Goal: Task Accomplishment & Management: Use online tool/utility

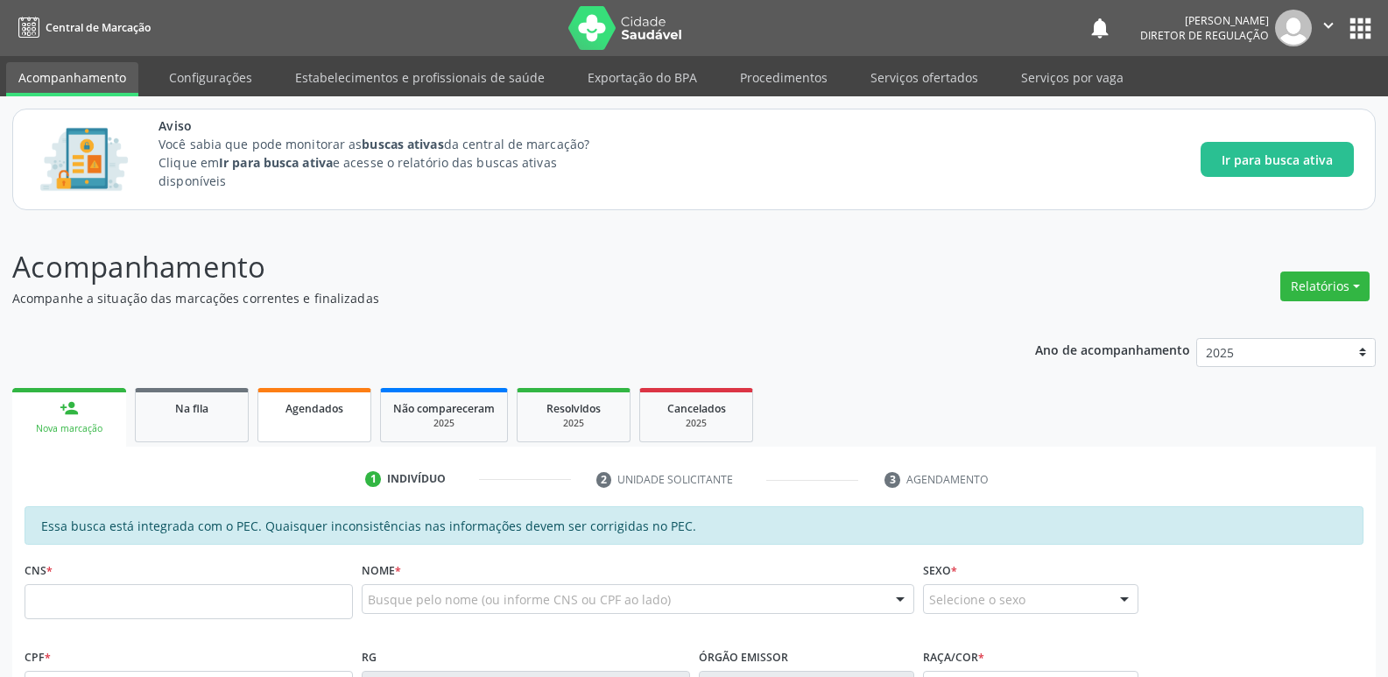
click at [306, 410] on span "Agendados" at bounding box center [314, 408] width 58 height 15
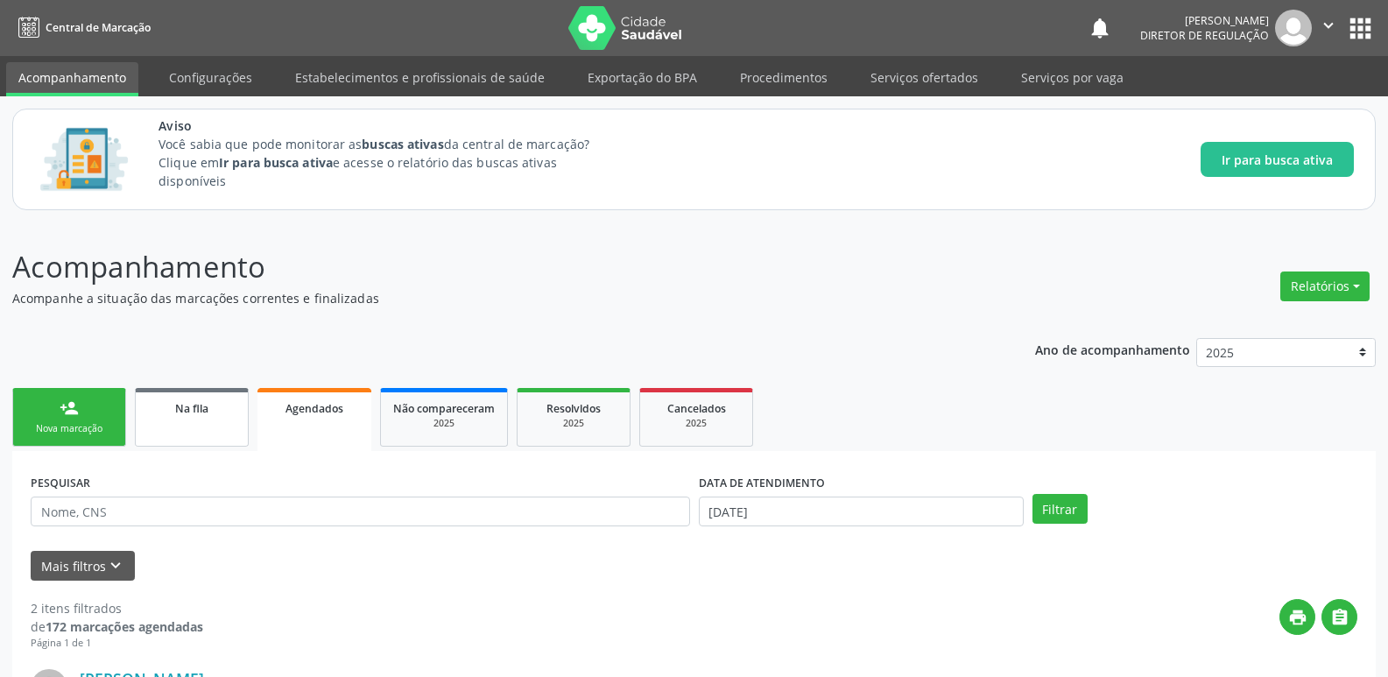
click at [199, 406] on span "Na fila" at bounding box center [191, 408] width 33 height 15
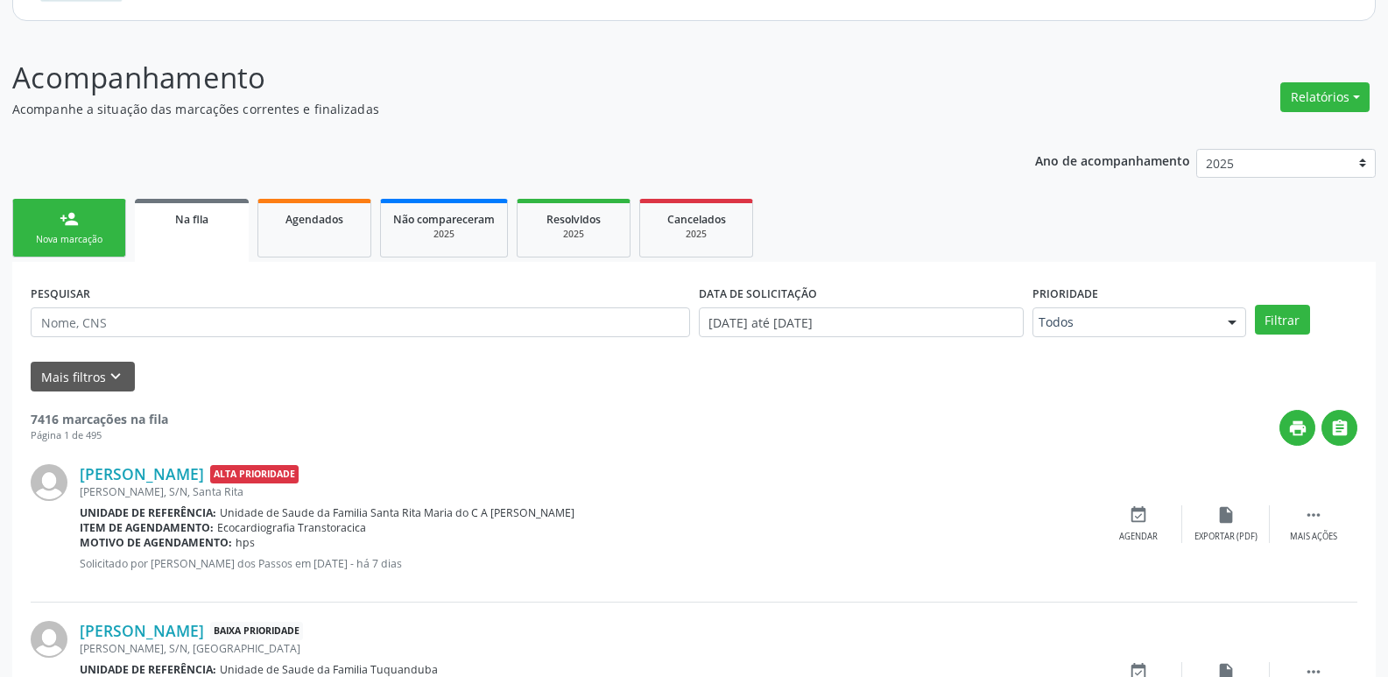
scroll to position [221, 0]
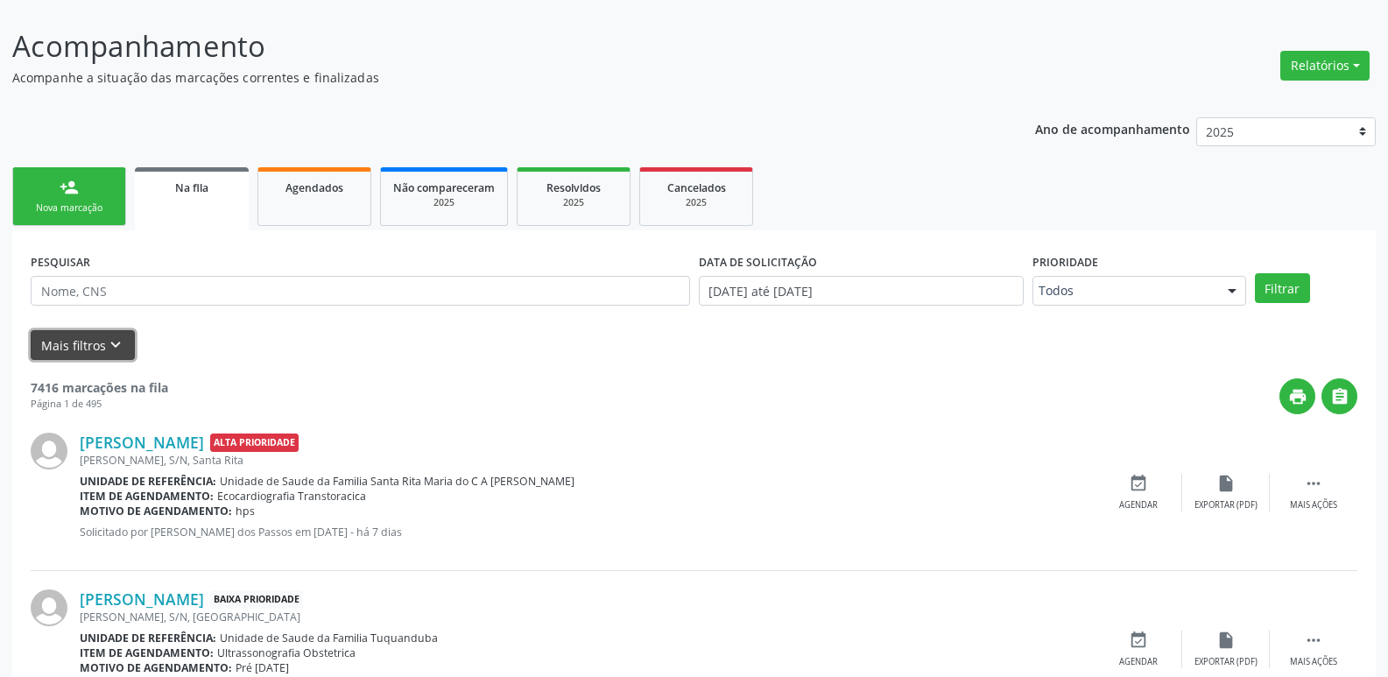
click at [71, 346] on button "Mais filtros keyboard_arrow_down" at bounding box center [83, 345] width 104 height 31
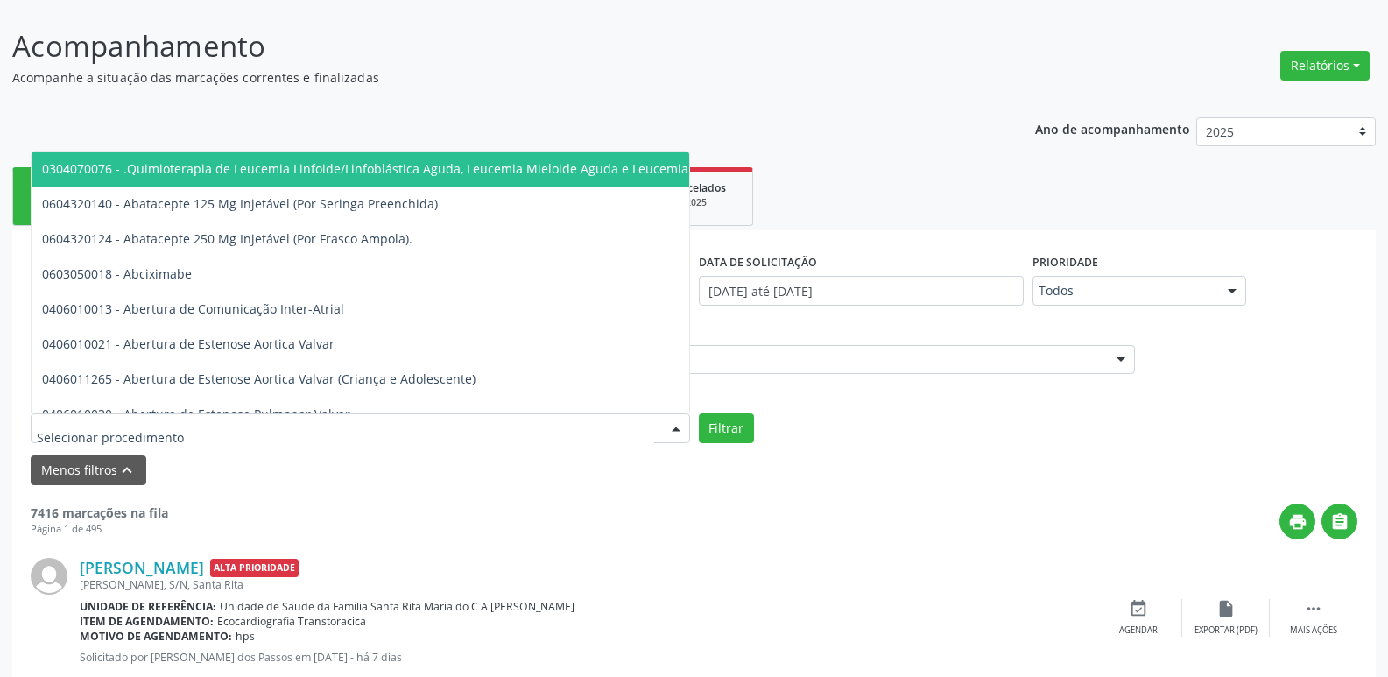
click at [673, 425] on div at bounding box center [676, 429] width 26 height 30
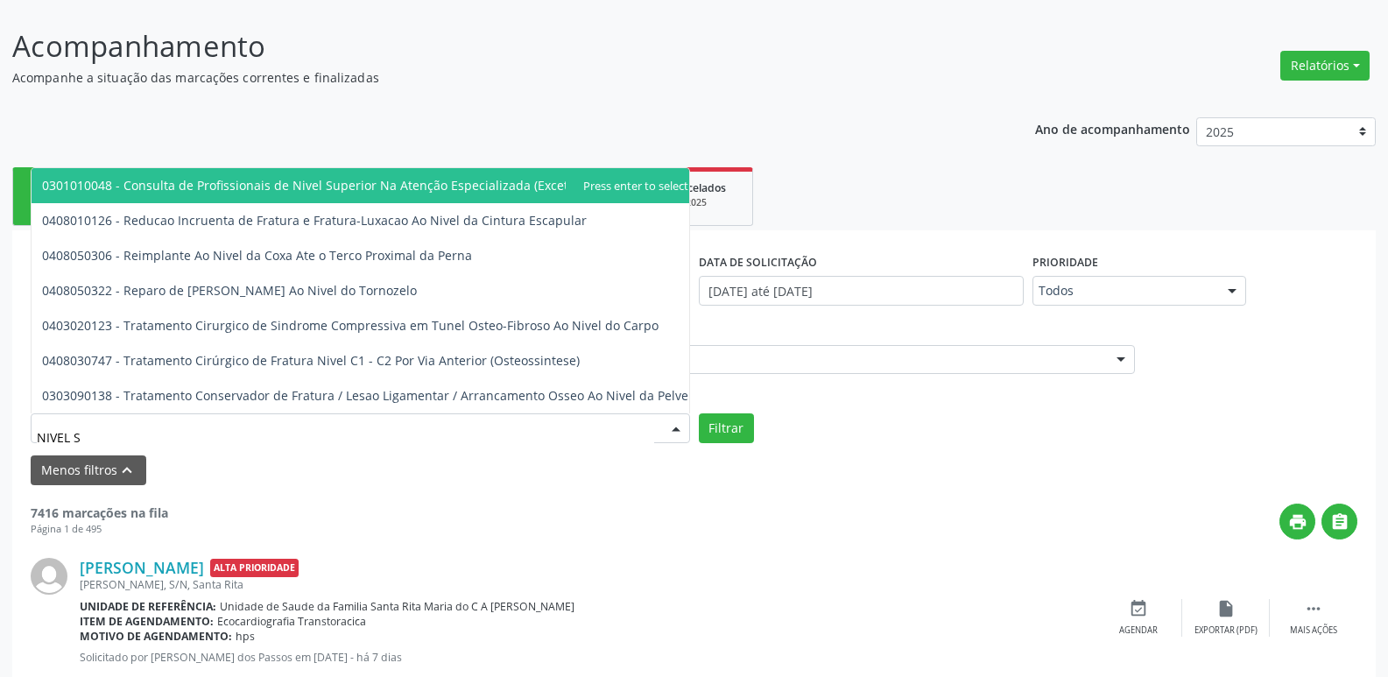
type input "NIVEL SU"
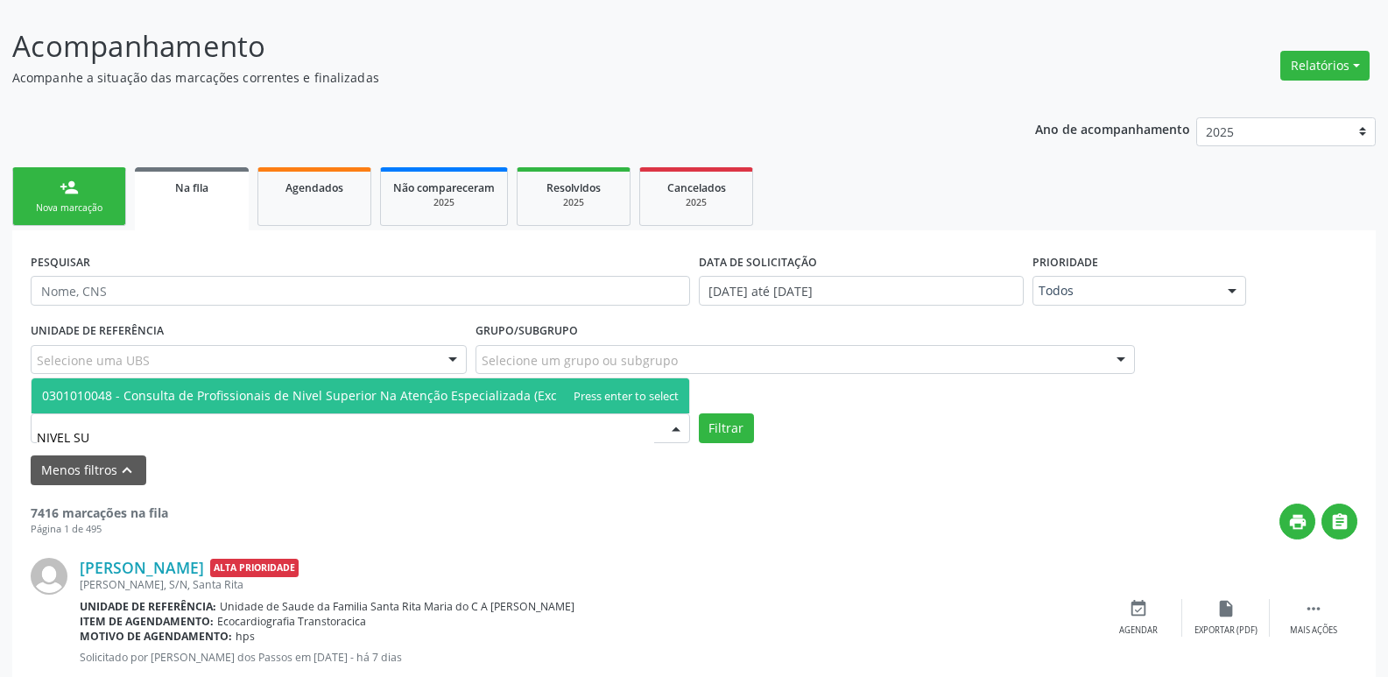
click at [640, 391] on span "0301010048 - Consulta de Profissionais de Nivel Superior Na Atenção Especializa…" at bounding box center [361, 395] width 658 height 35
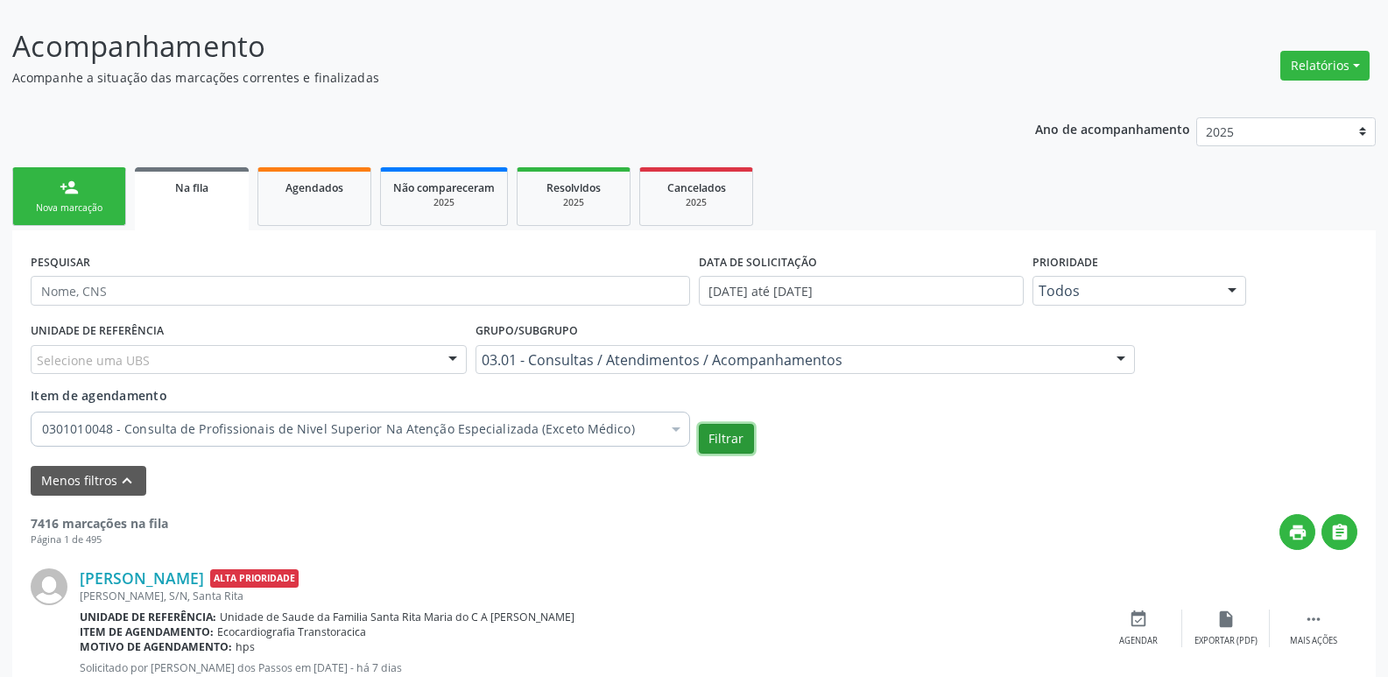
click at [739, 431] on button "Filtrar" at bounding box center [726, 439] width 55 height 30
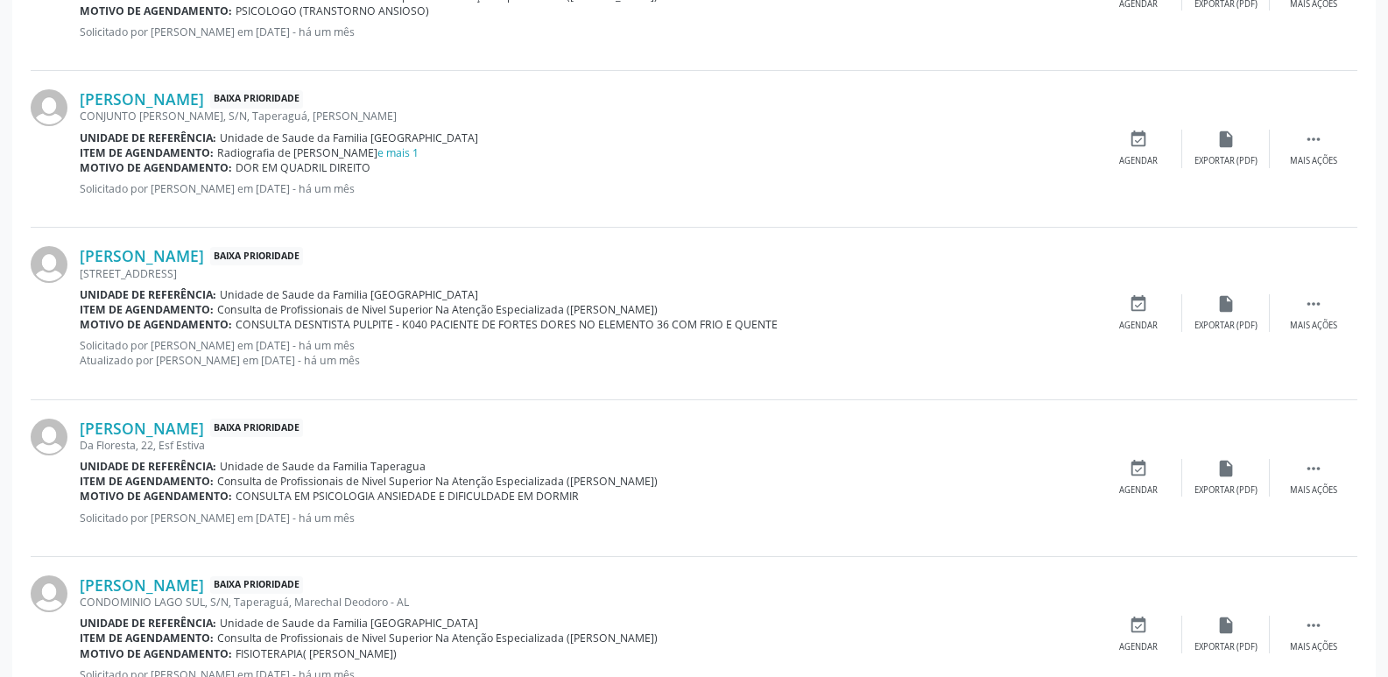
scroll to position [2322, 0]
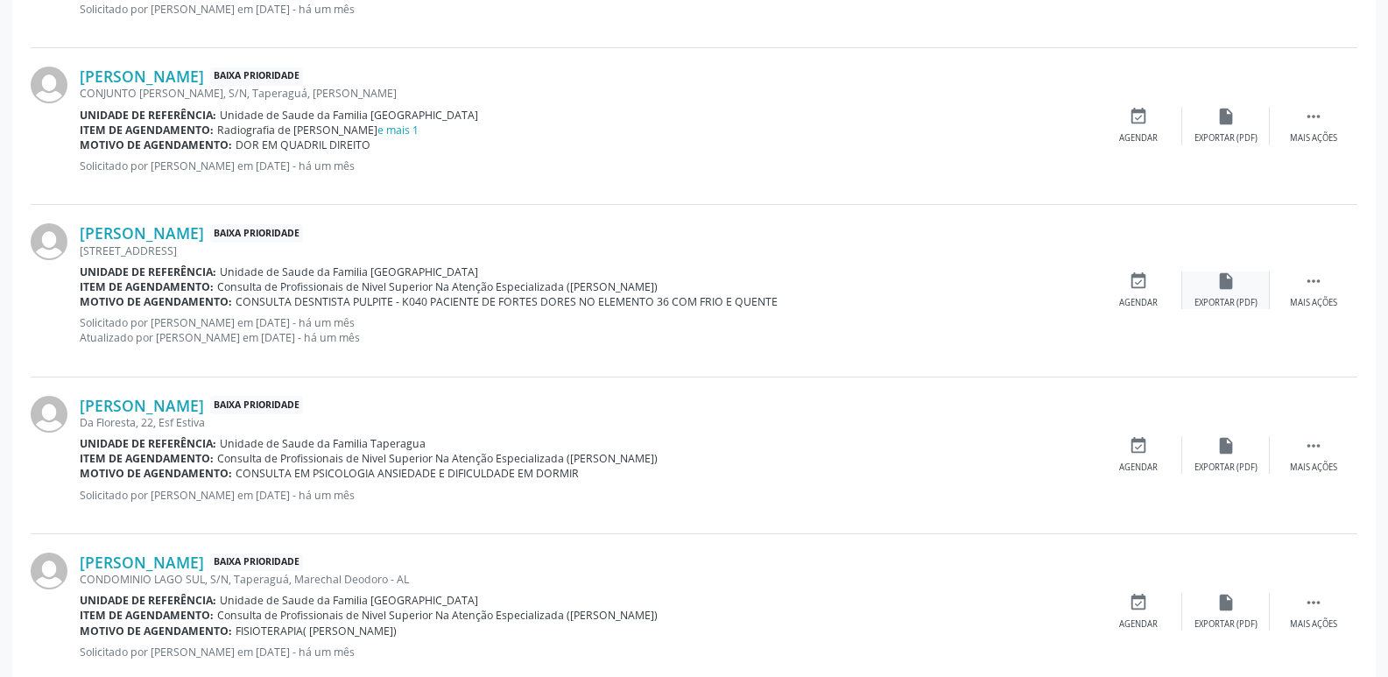
click at [1232, 285] on icon "insert_drive_file" at bounding box center [1225, 280] width 19 height 19
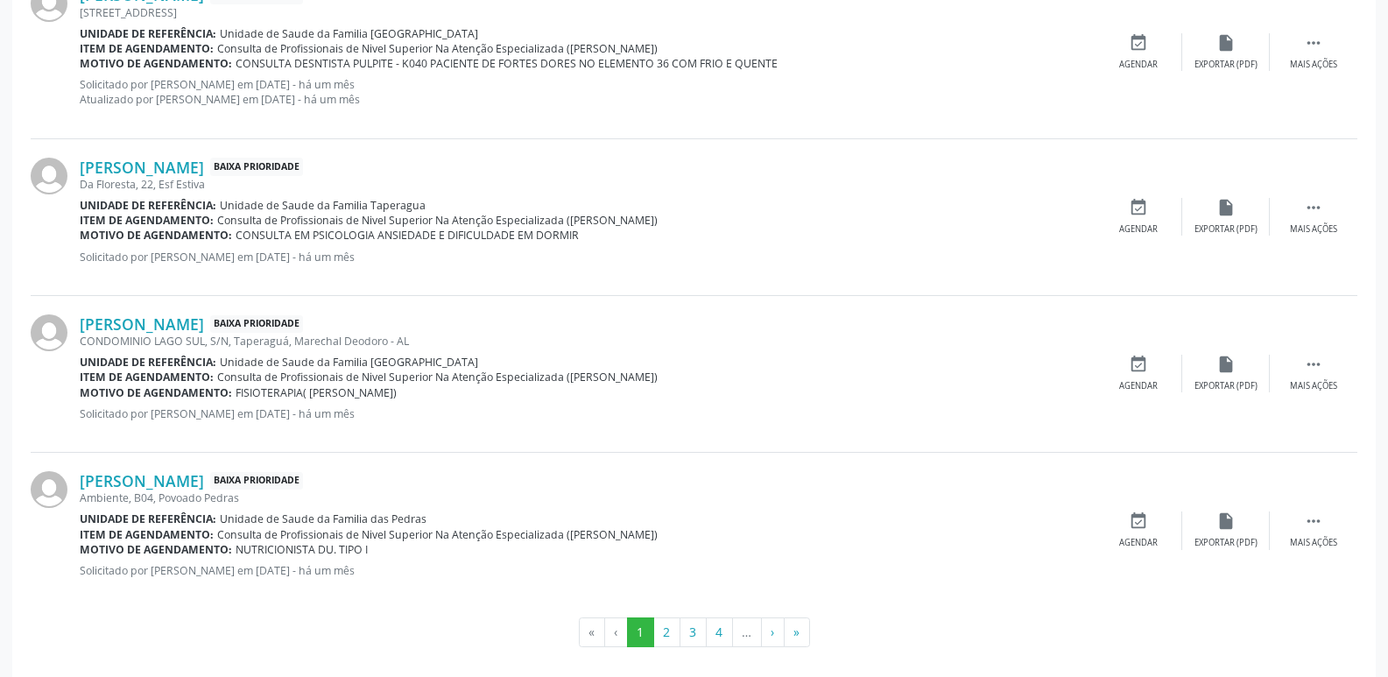
scroll to position [2573, 0]
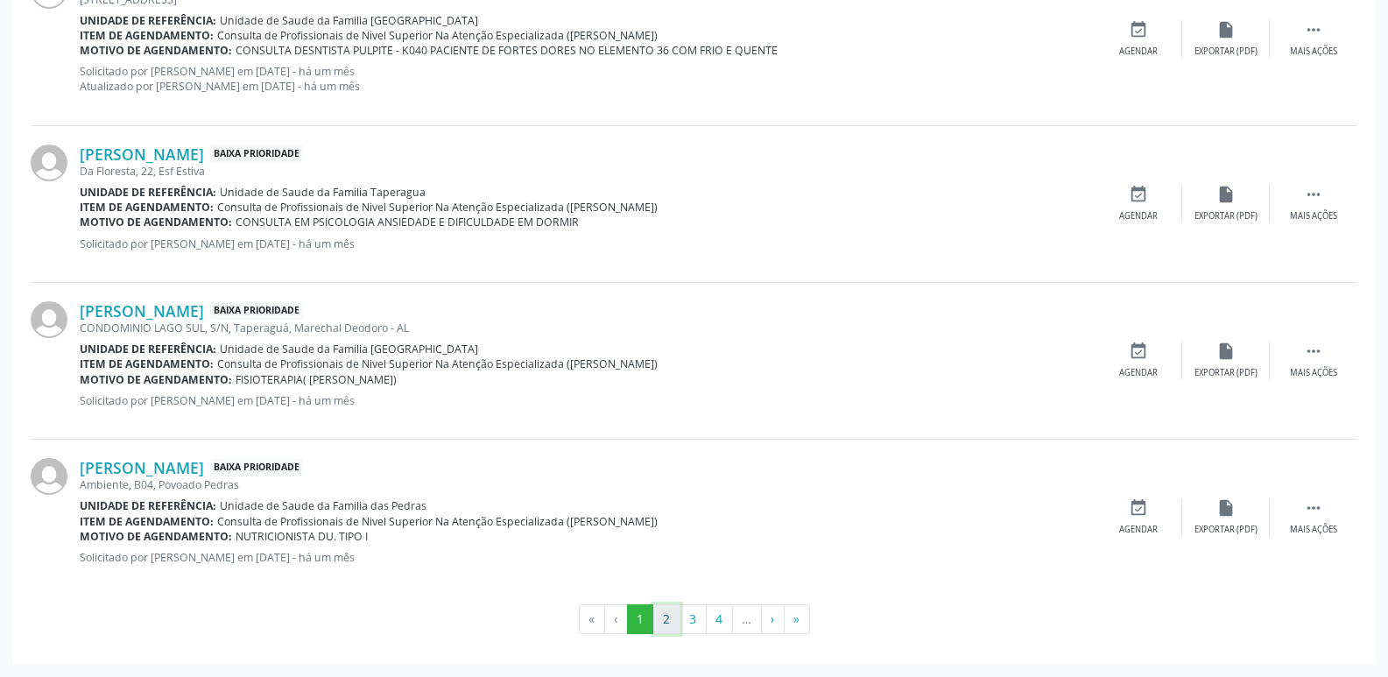
click at [661, 627] on button "2" at bounding box center [666, 619] width 27 height 30
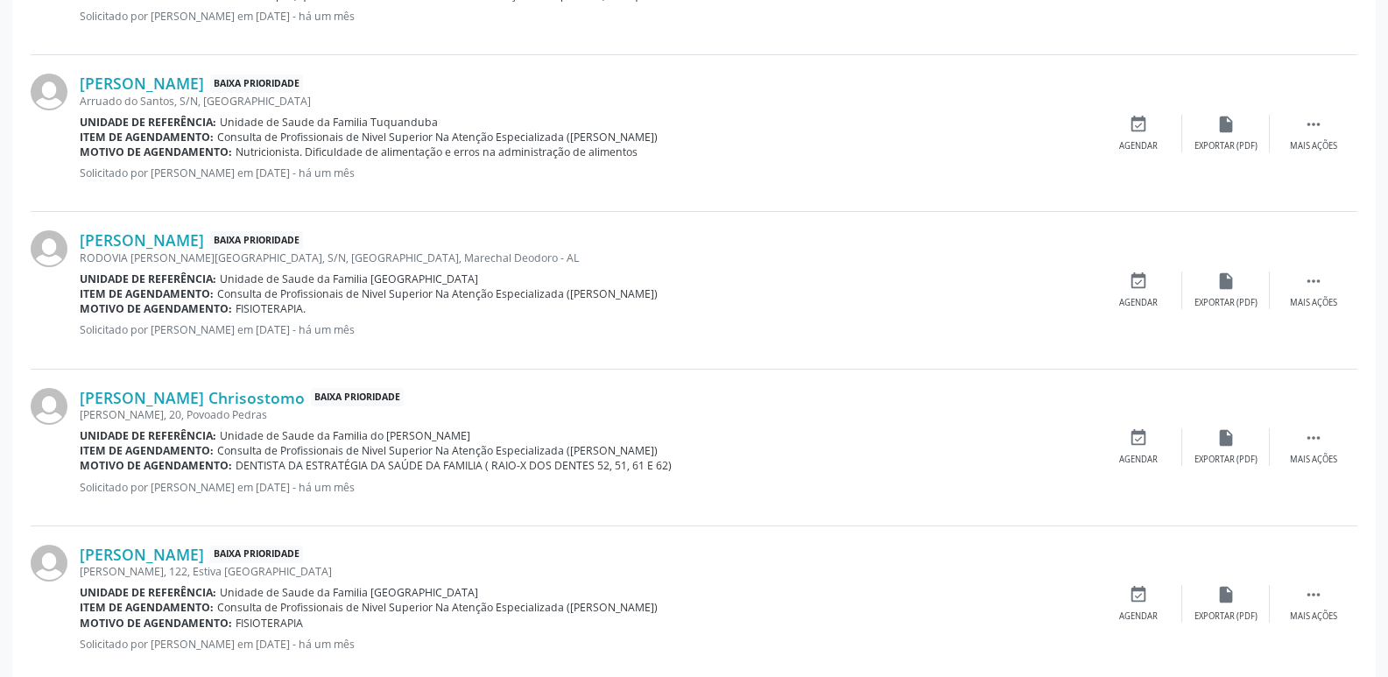
scroll to position [2558, 0]
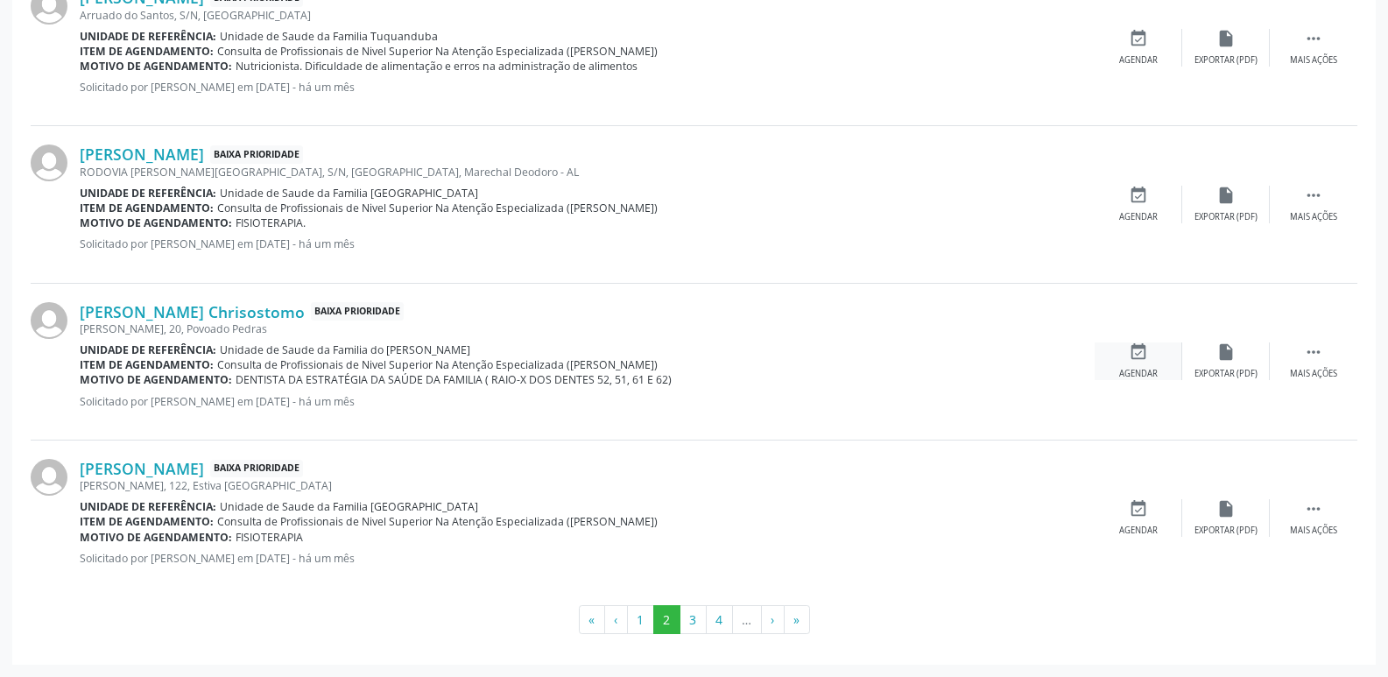
click at [1145, 361] on icon "event_available" at bounding box center [1138, 351] width 19 height 19
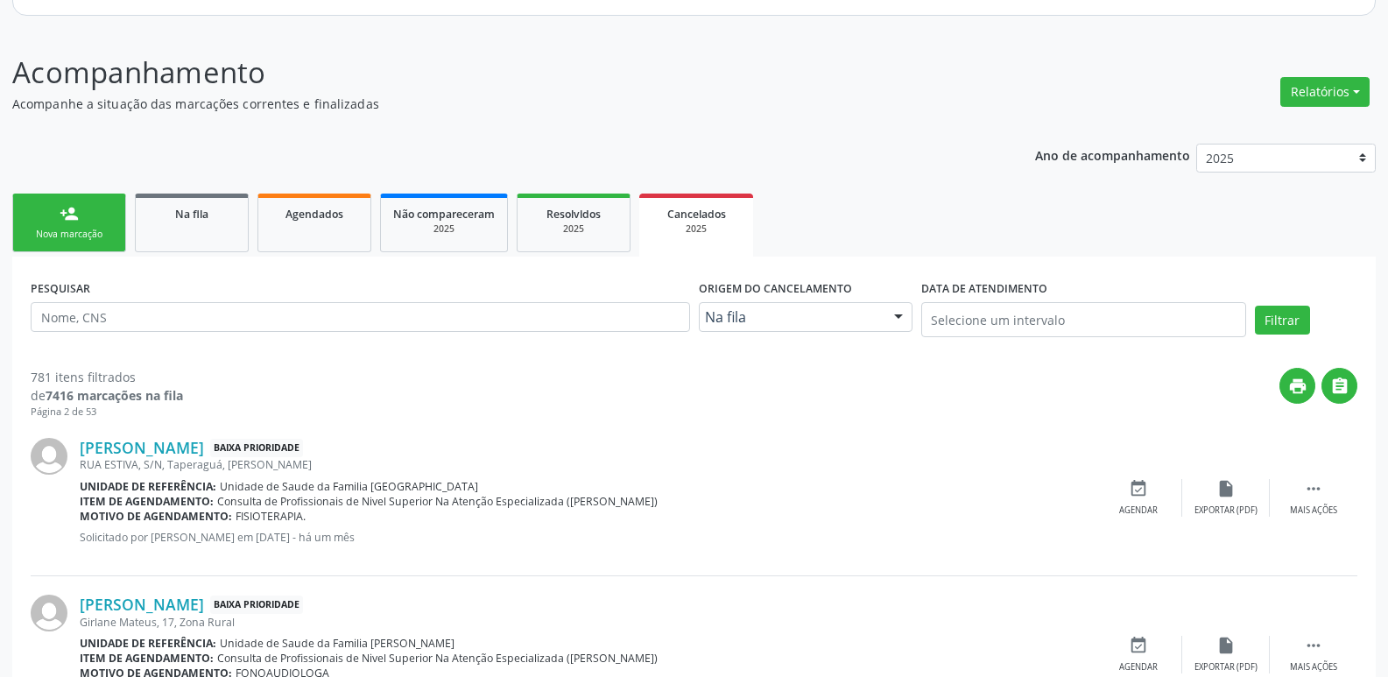
scroll to position [175, 0]
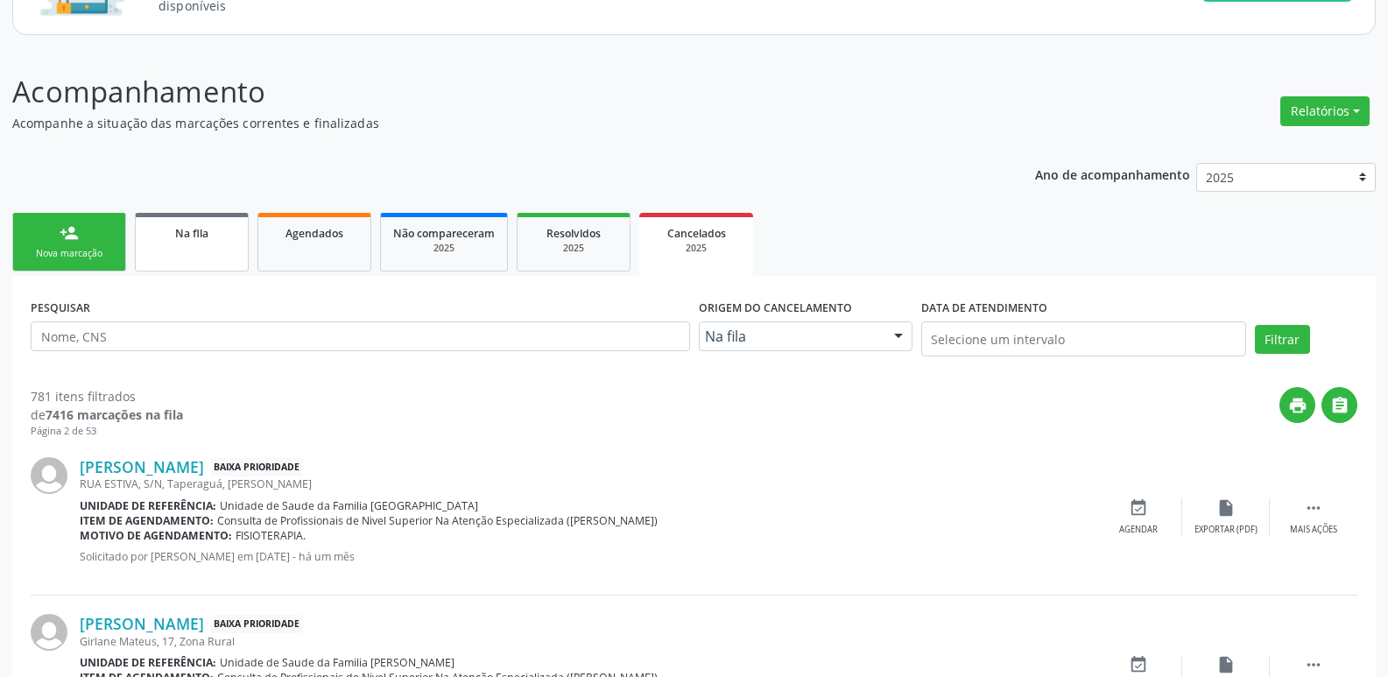
click at [194, 214] on link "Na fila" at bounding box center [192, 242] width 114 height 59
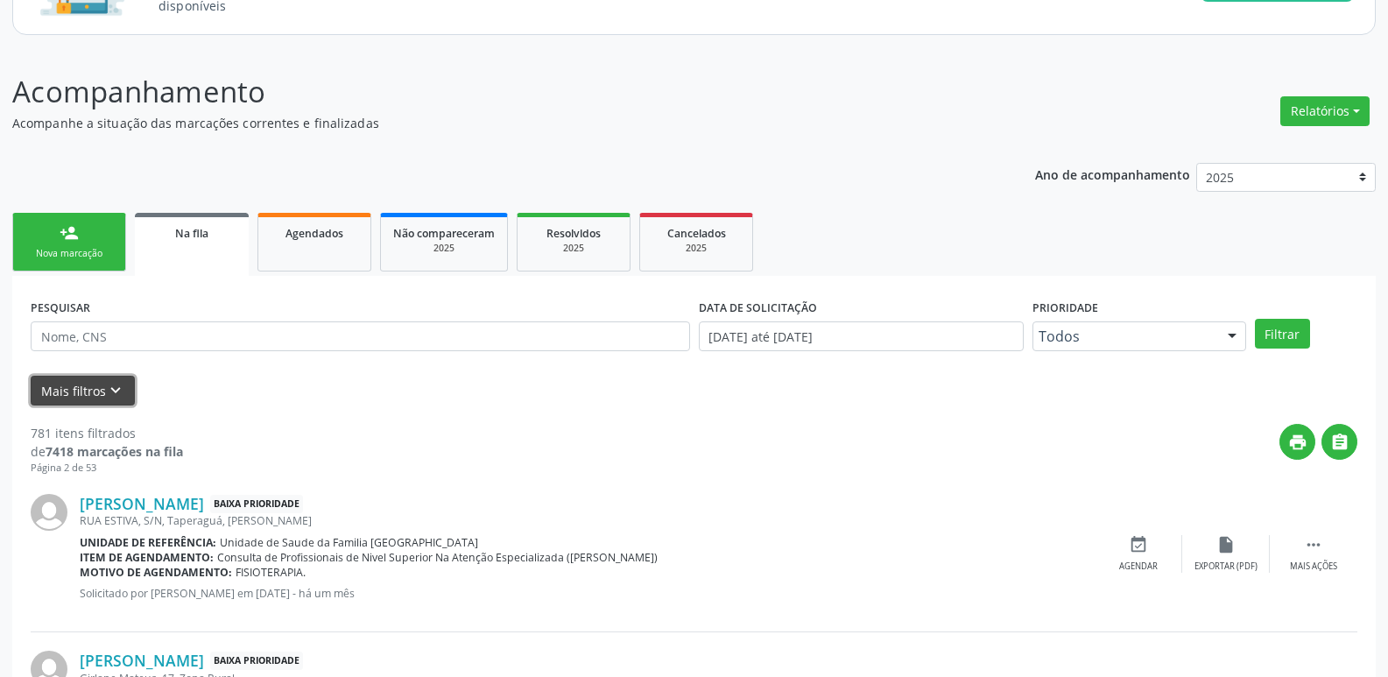
click at [77, 397] on button "Mais filtros keyboard_arrow_down" at bounding box center [83, 391] width 104 height 31
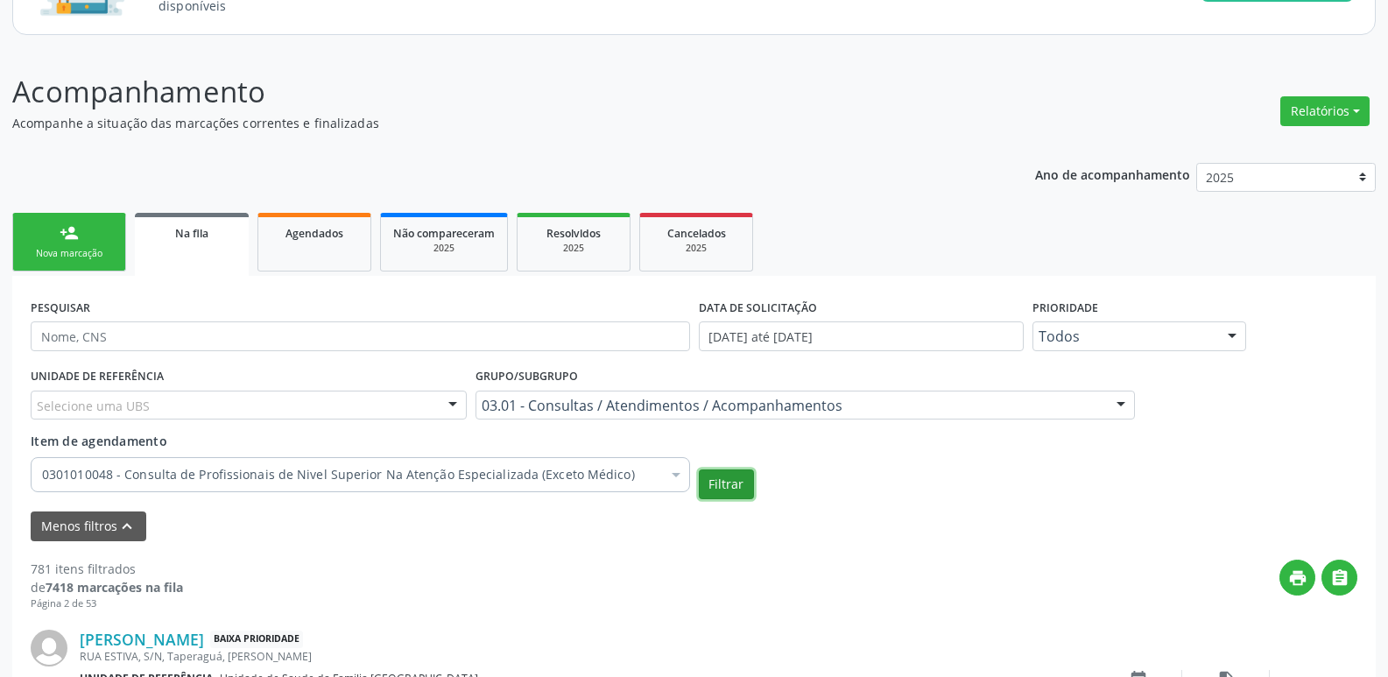
click at [744, 477] on button "Filtrar" at bounding box center [726, 484] width 55 height 30
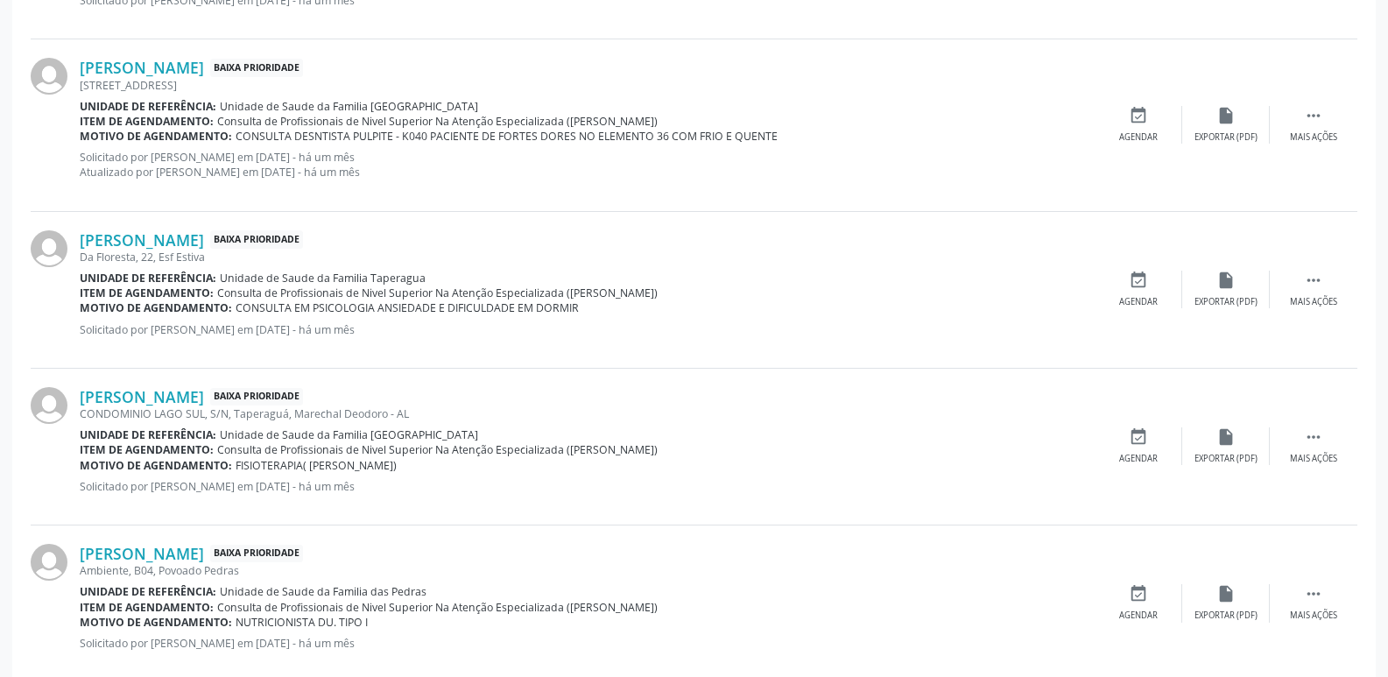
scroll to position [2573, 0]
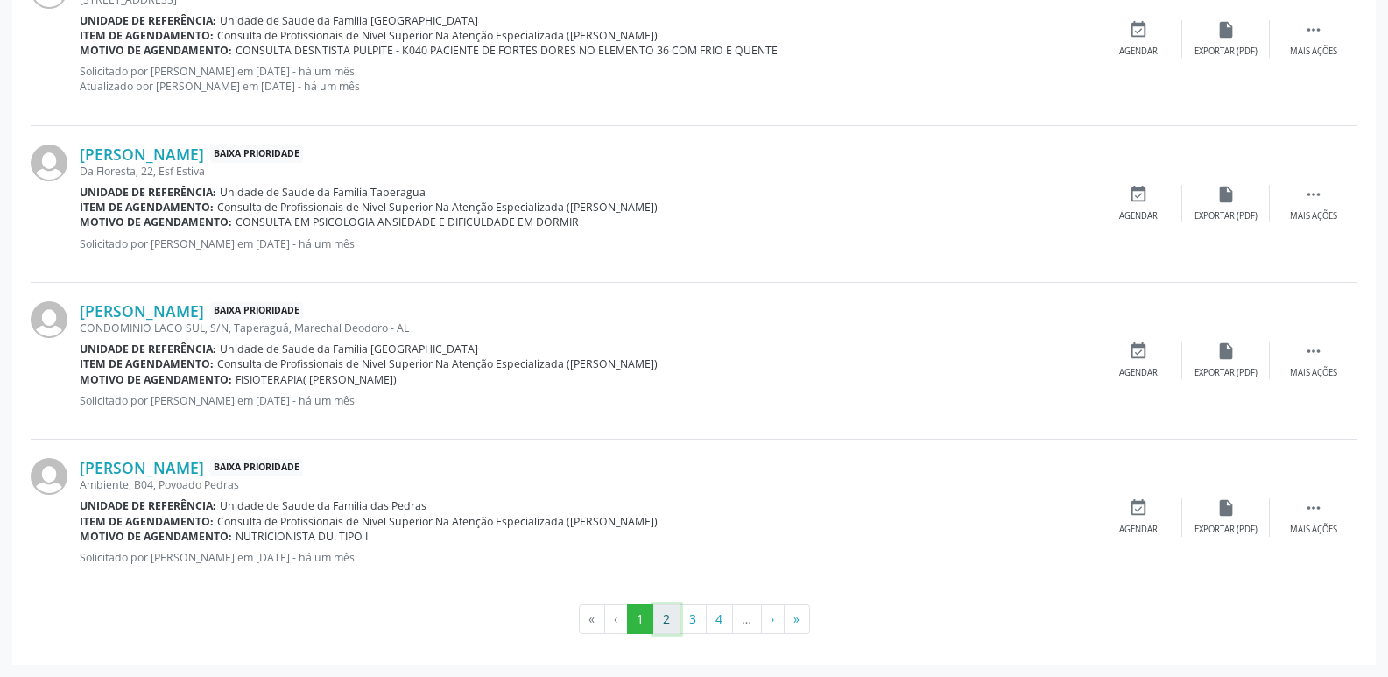
click at [669, 624] on button "2" at bounding box center [666, 619] width 27 height 30
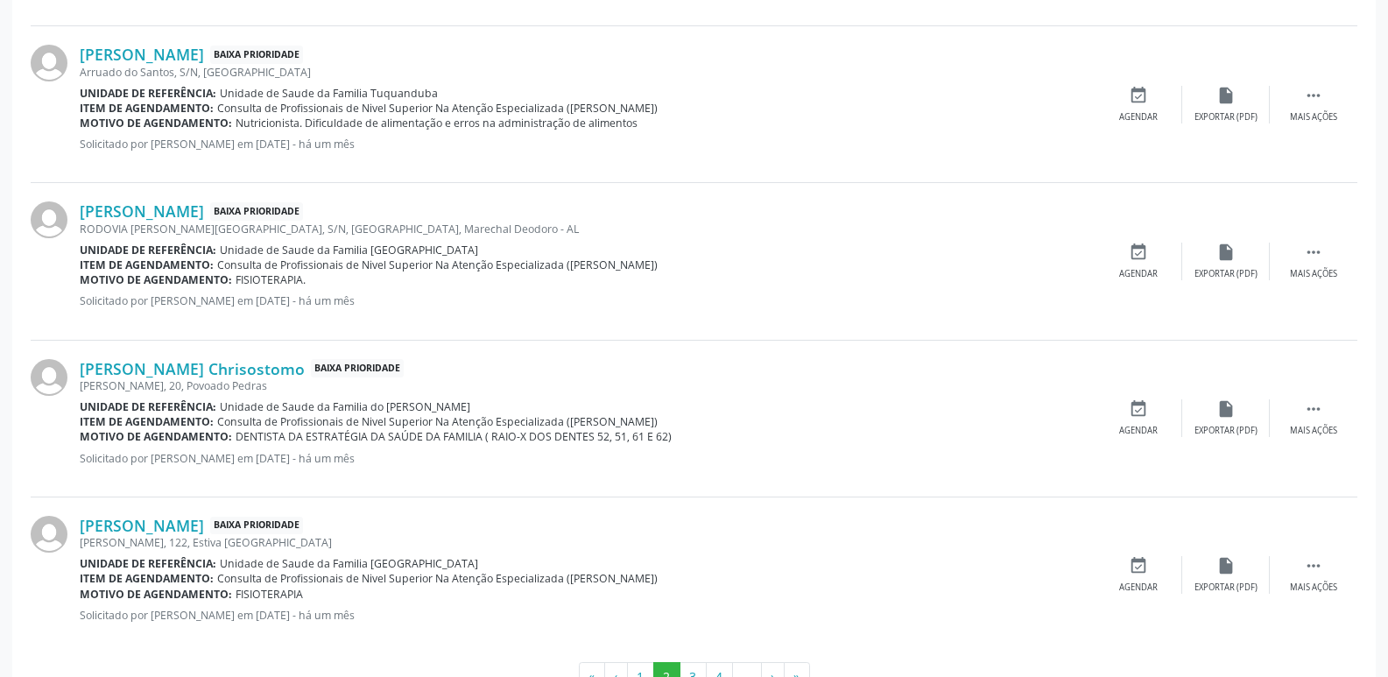
scroll to position [2470, 0]
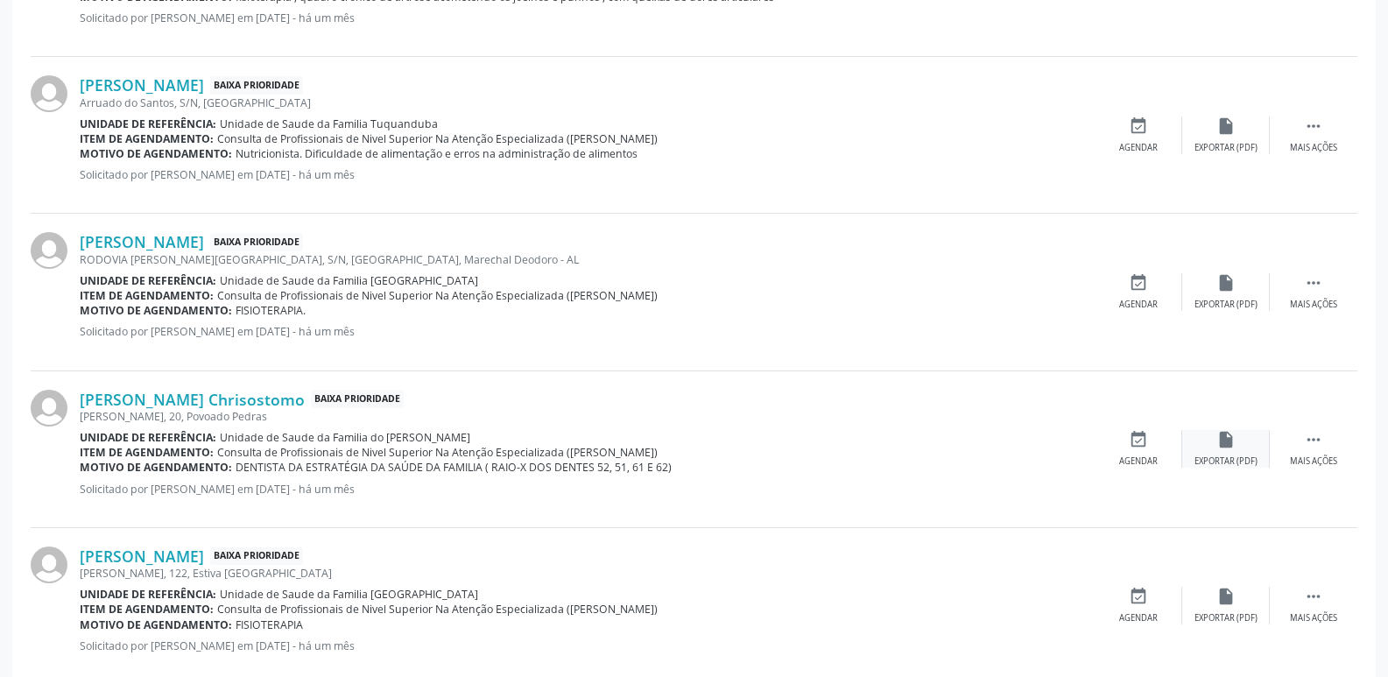
click at [1224, 453] on div "insert_drive_file Exportar (PDF)" at bounding box center [1226, 449] width 88 height 38
click at [1129, 446] on icon "event_available" at bounding box center [1138, 439] width 19 height 19
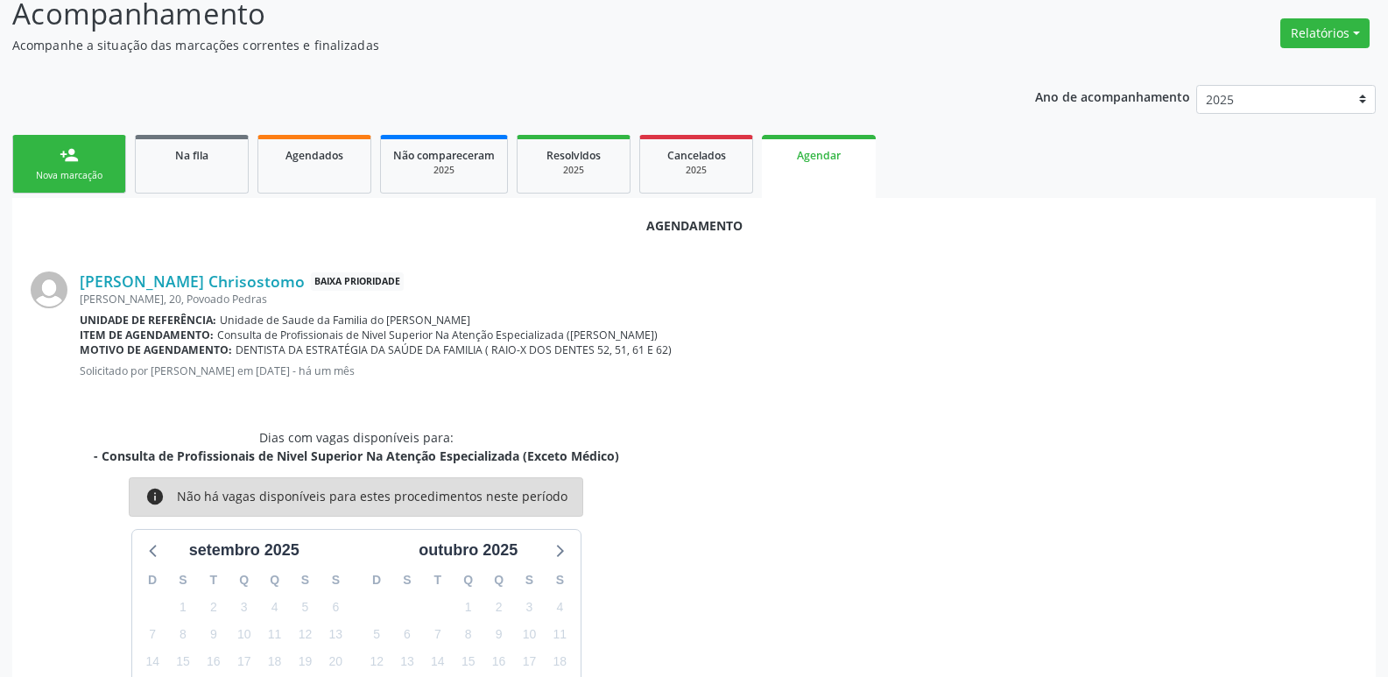
scroll to position [0, 0]
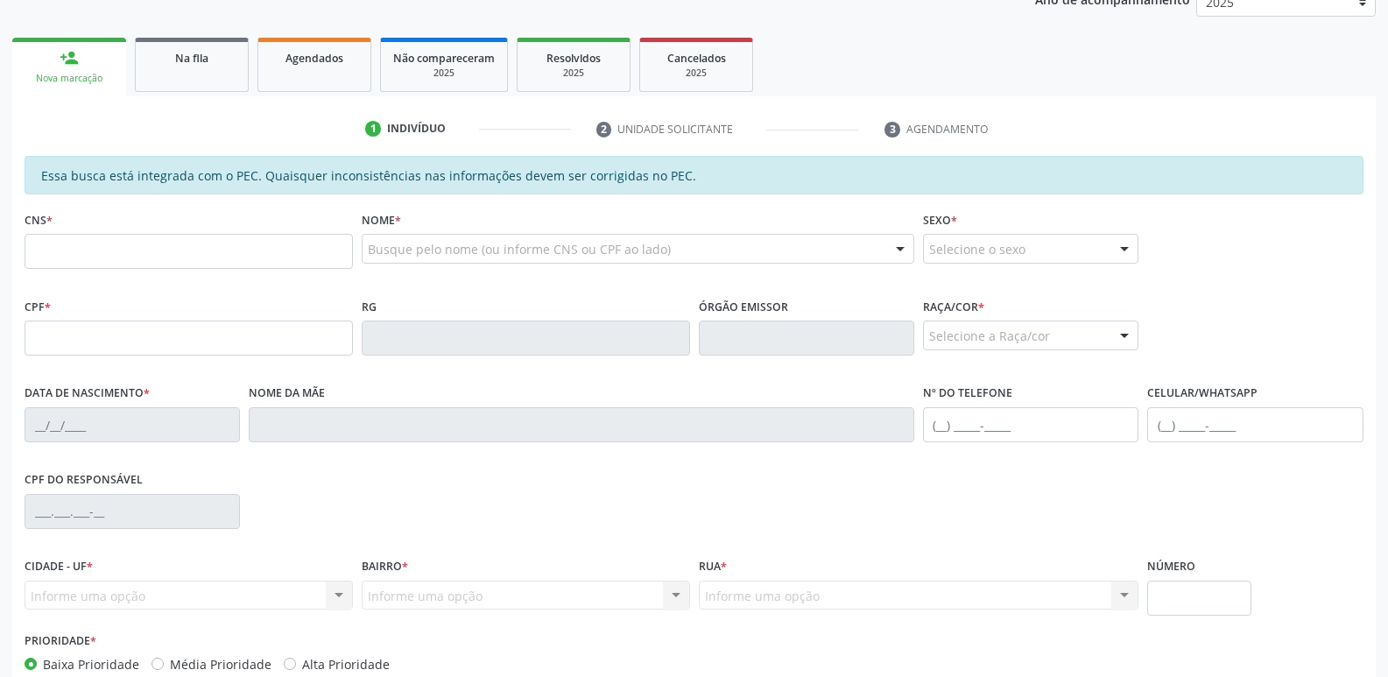
scroll to position [175, 0]
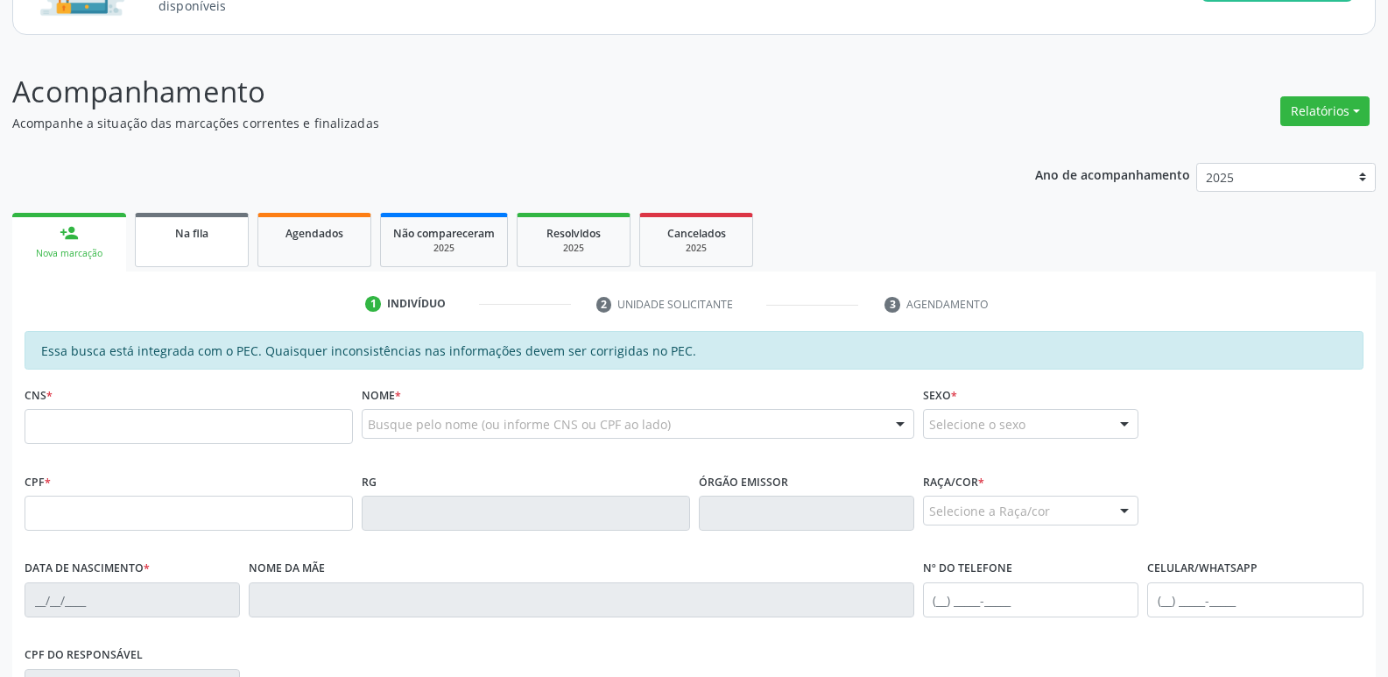
click at [189, 253] on link "Na fila" at bounding box center [192, 240] width 114 height 54
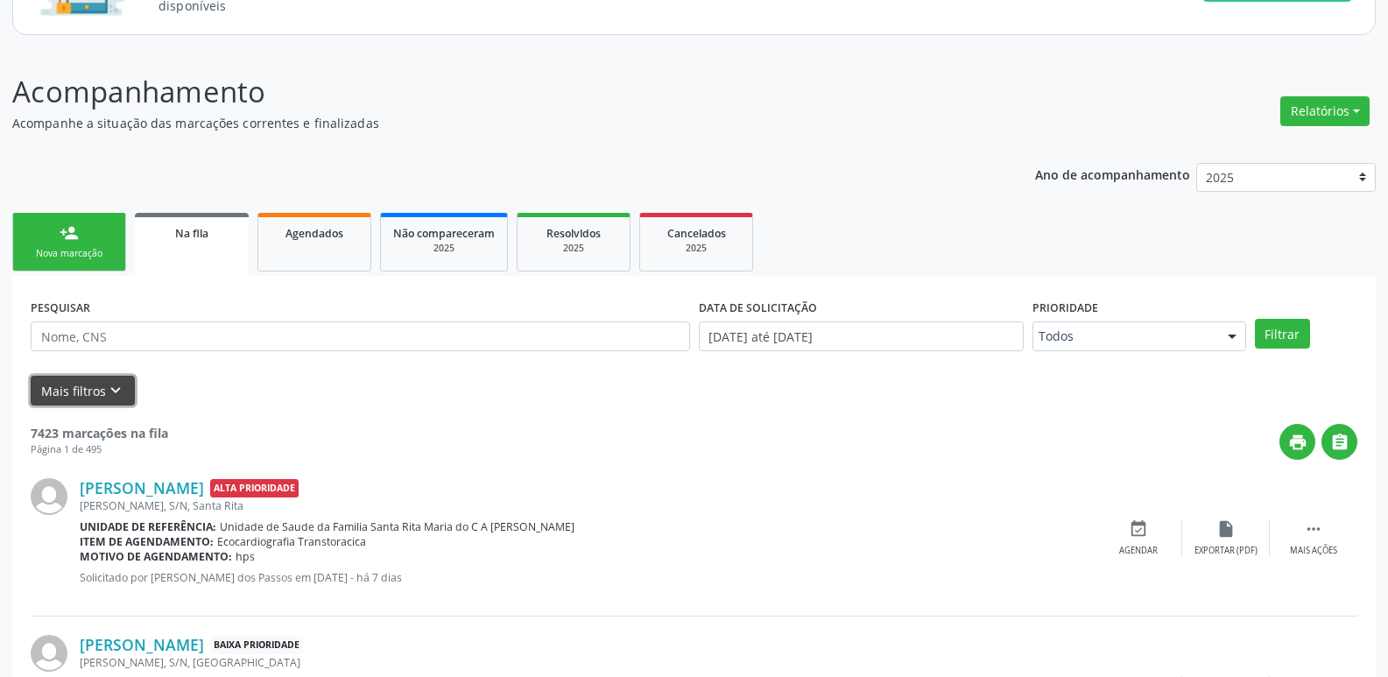
click at [88, 388] on button "Mais filtros keyboard_arrow_down" at bounding box center [83, 391] width 104 height 31
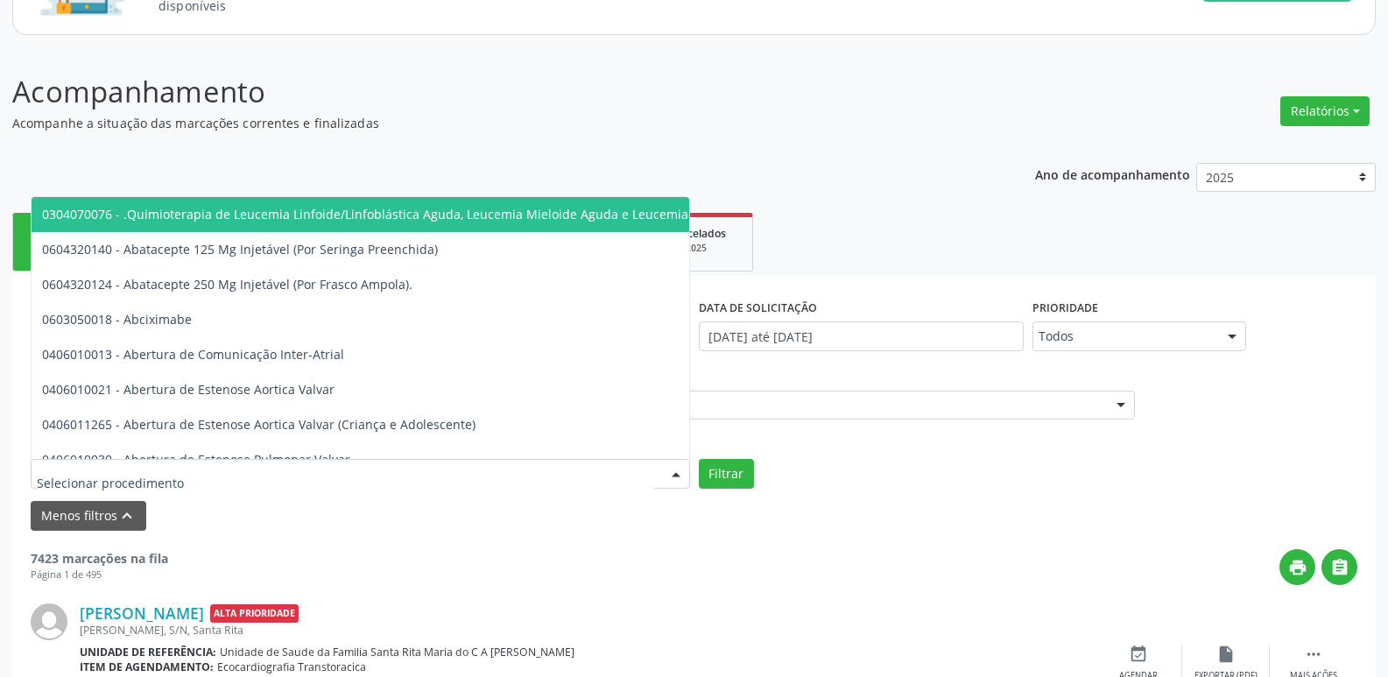
click at [278, 469] on div at bounding box center [360, 474] width 659 height 30
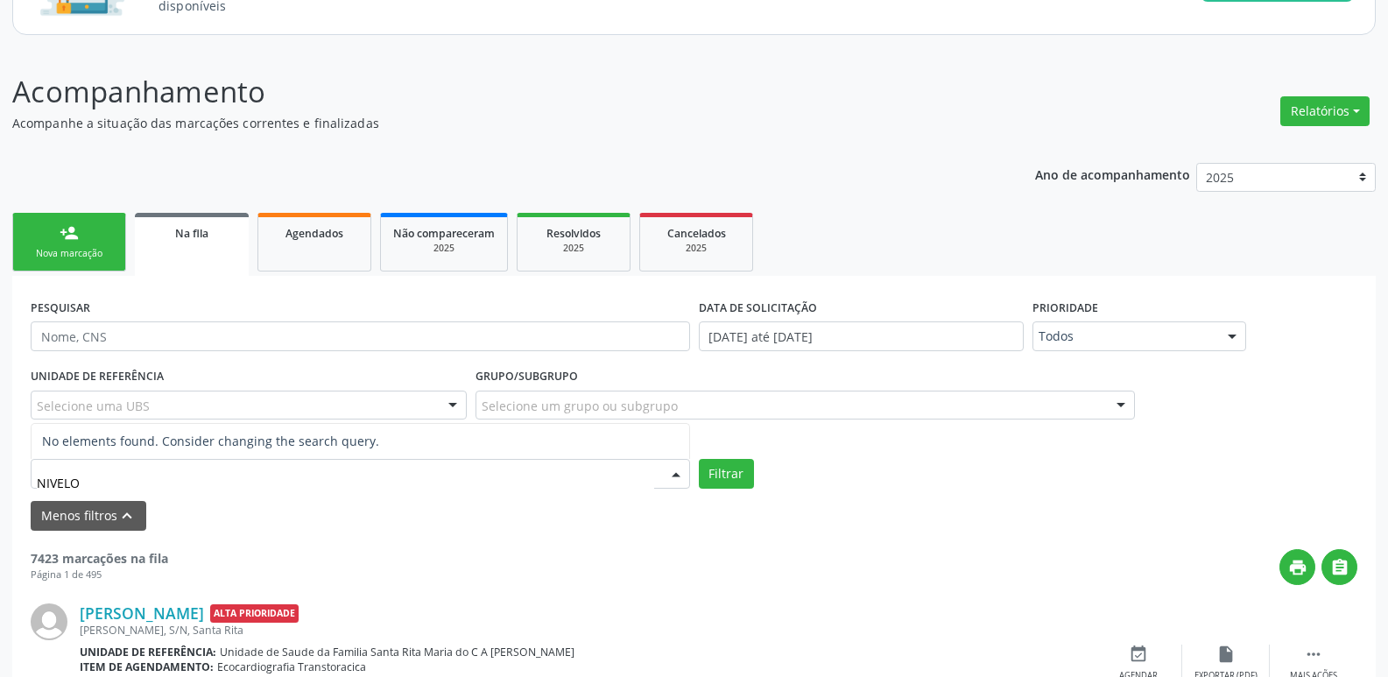
type input "NIVEL"
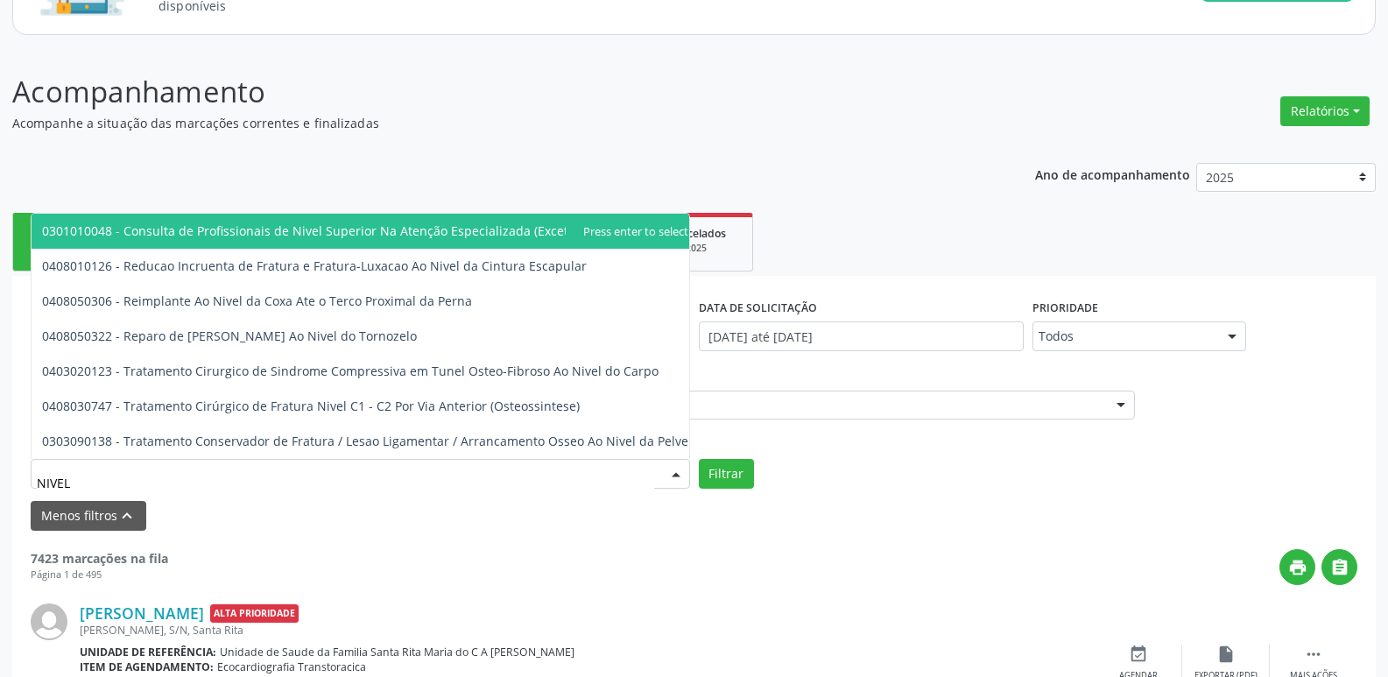
click at [584, 236] on span "0301010048 - Consulta de Profissionais de Nivel Superior Na Atenção Especializa…" at bounding box center [365, 231] width 667 height 35
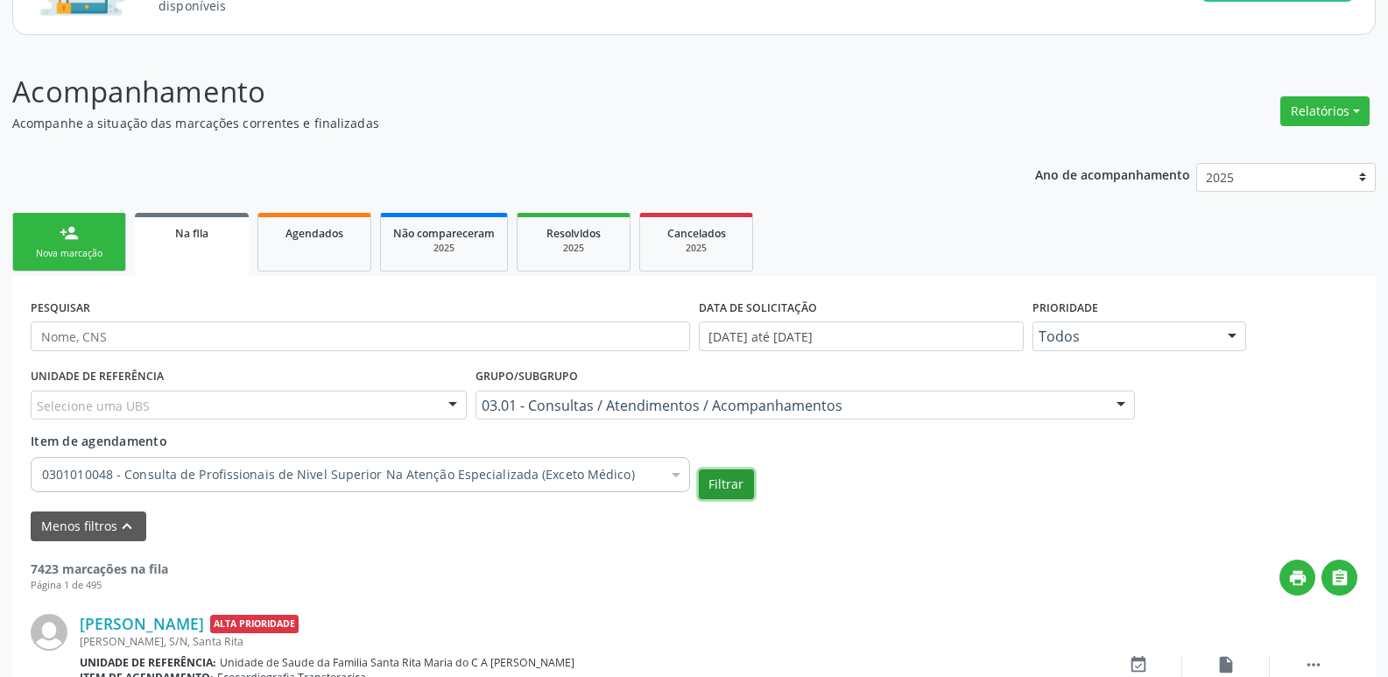
click at [728, 481] on button "Filtrar" at bounding box center [726, 484] width 55 height 30
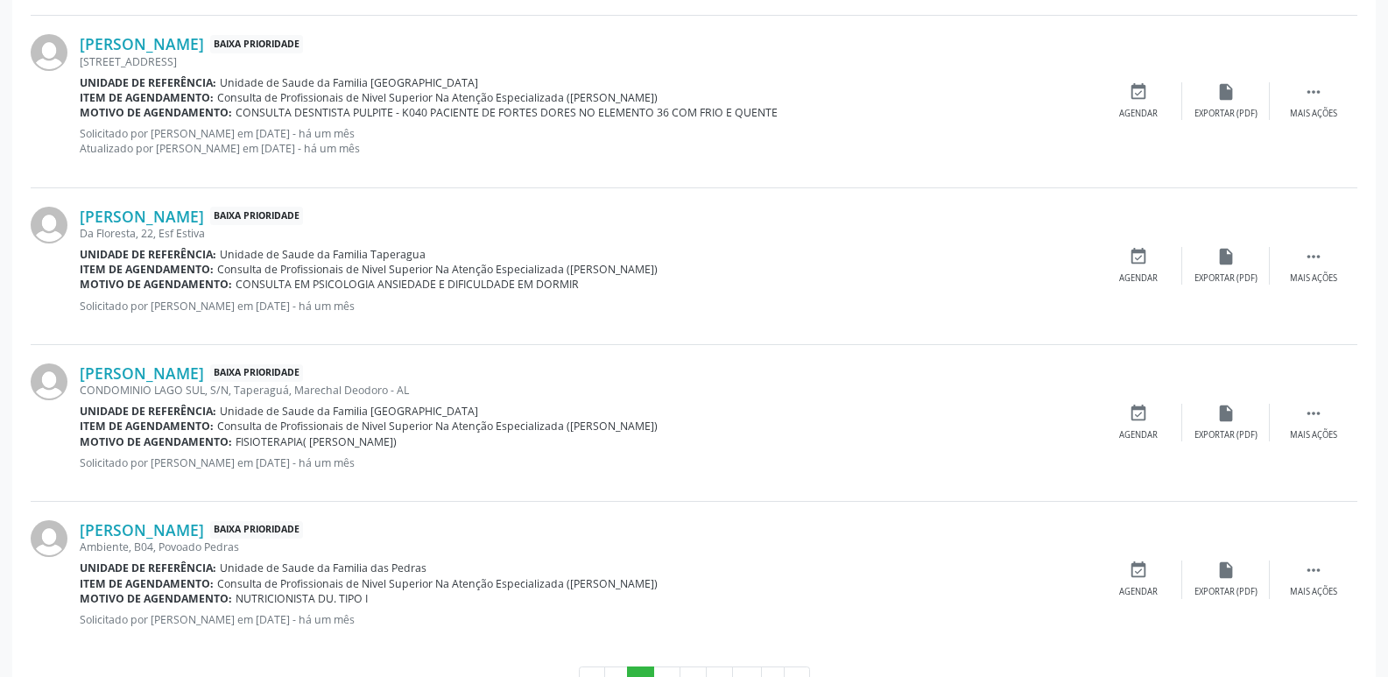
scroll to position [2573, 0]
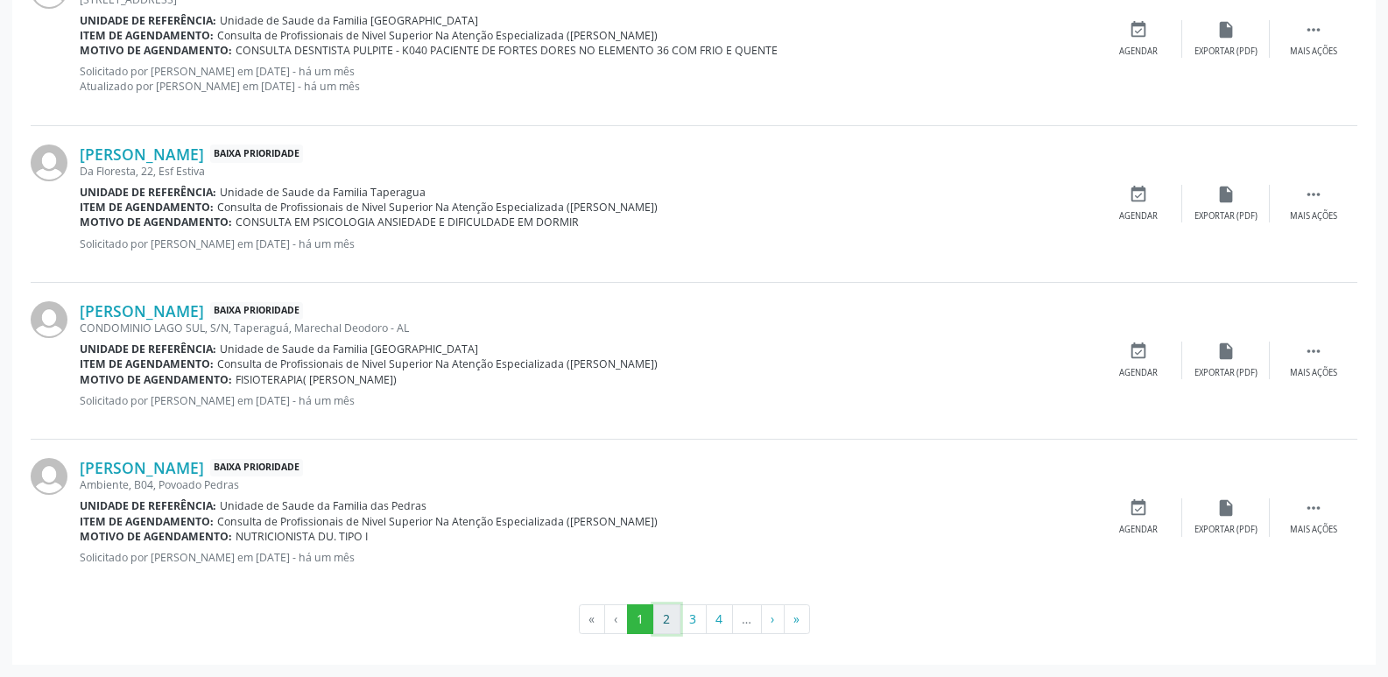
click at [670, 628] on button "2" at bounding box center [666, 619] width 27 height 30
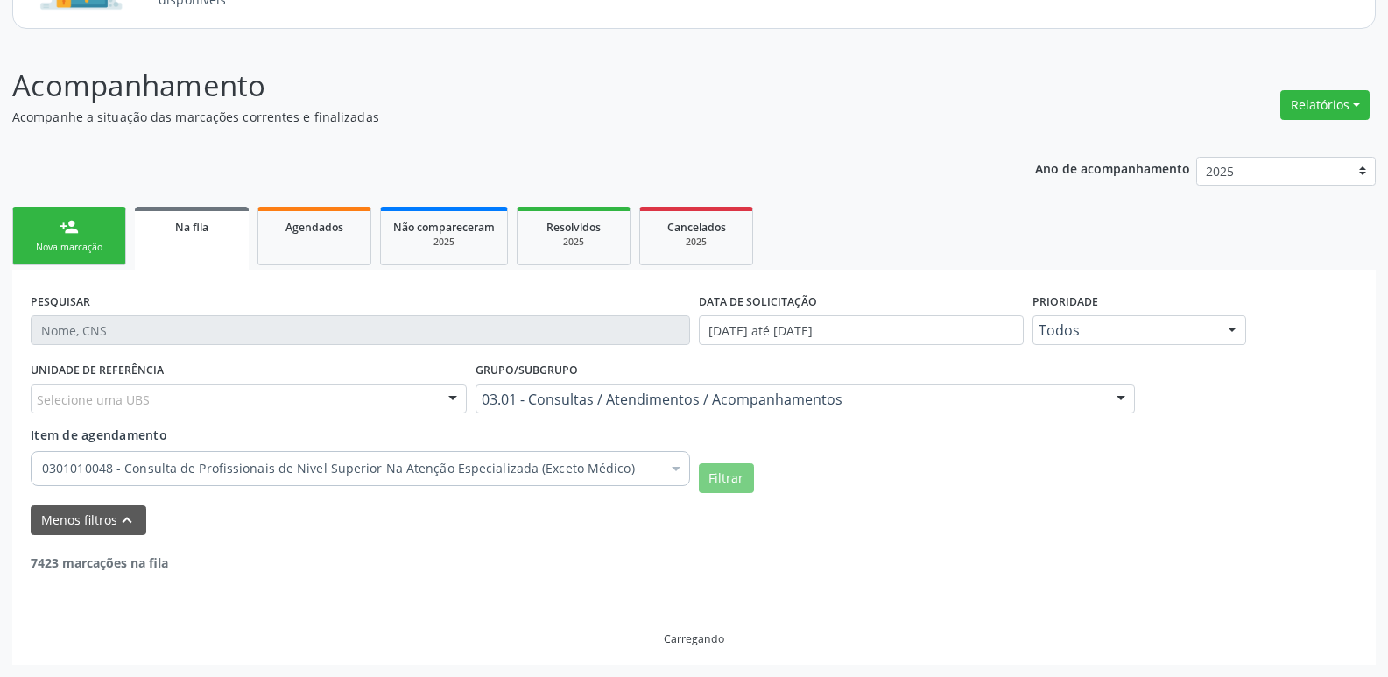
scroll to position [2558, 0]
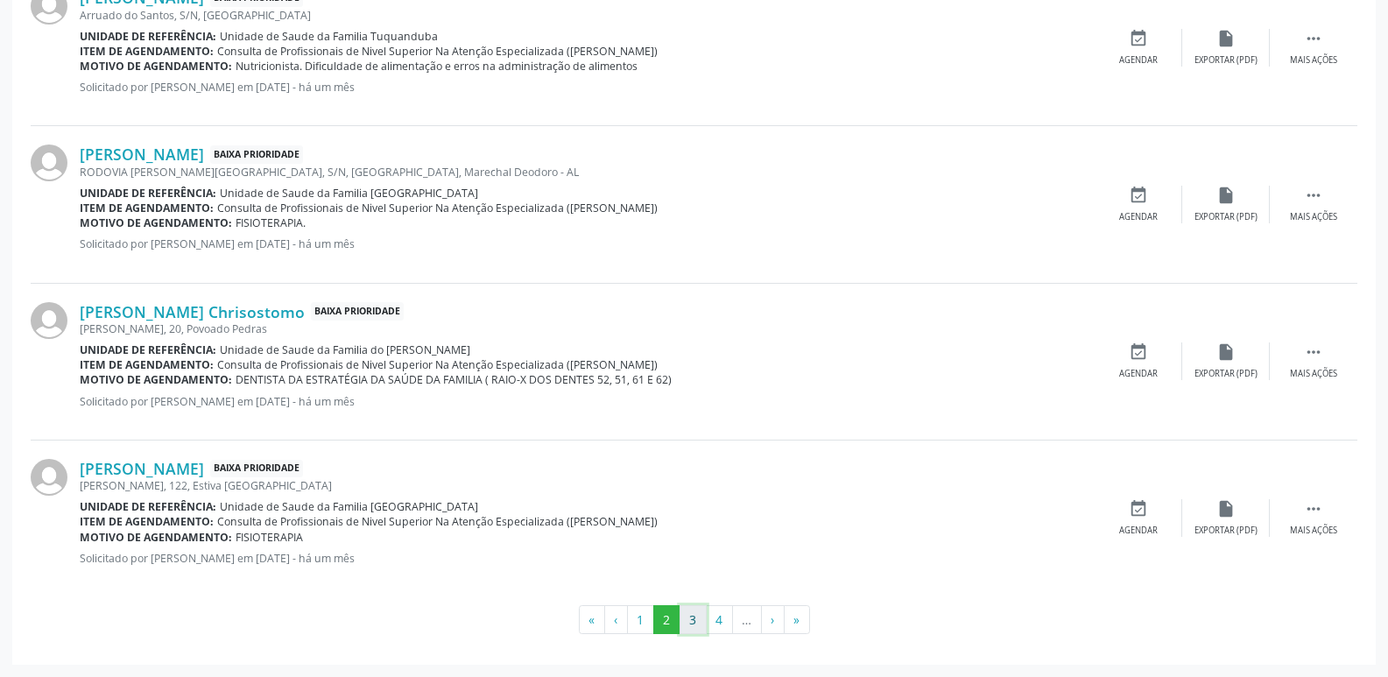
click at [688, 617] on button "3" at bounding box center [692, 620] width 27 height 30
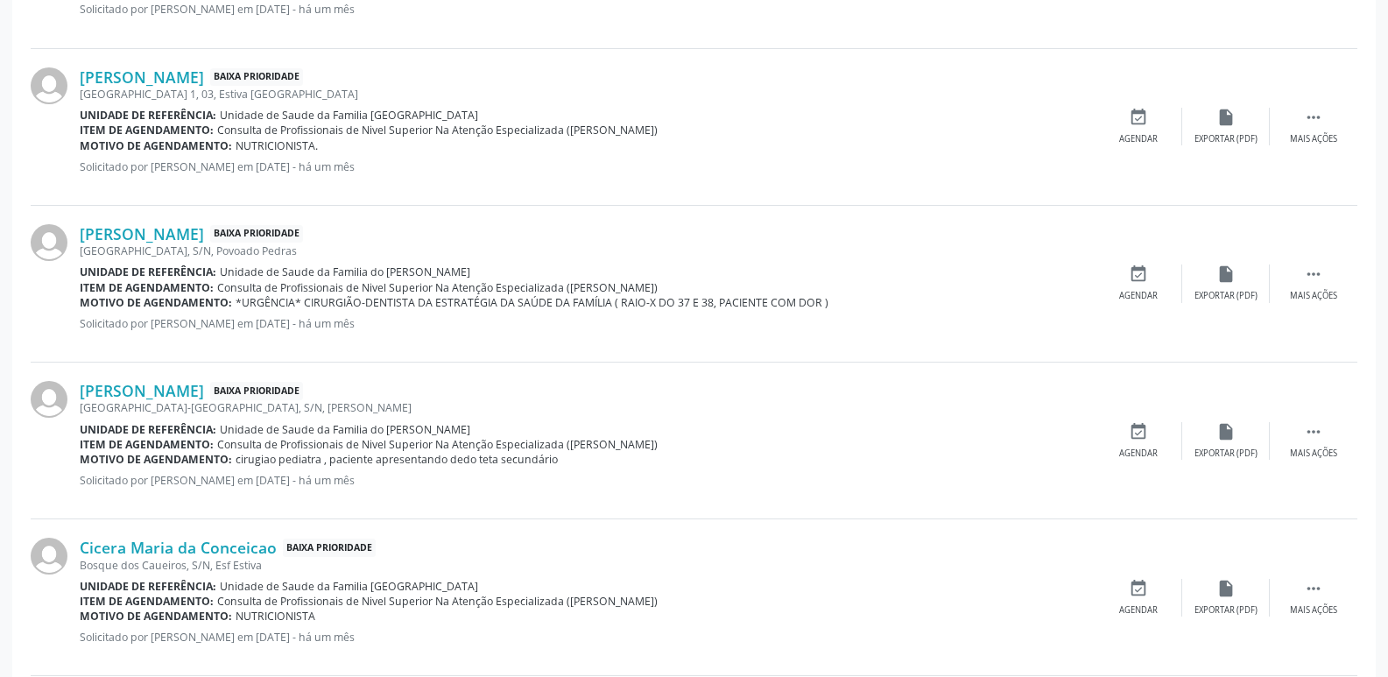
scroll to position [2207, 0]
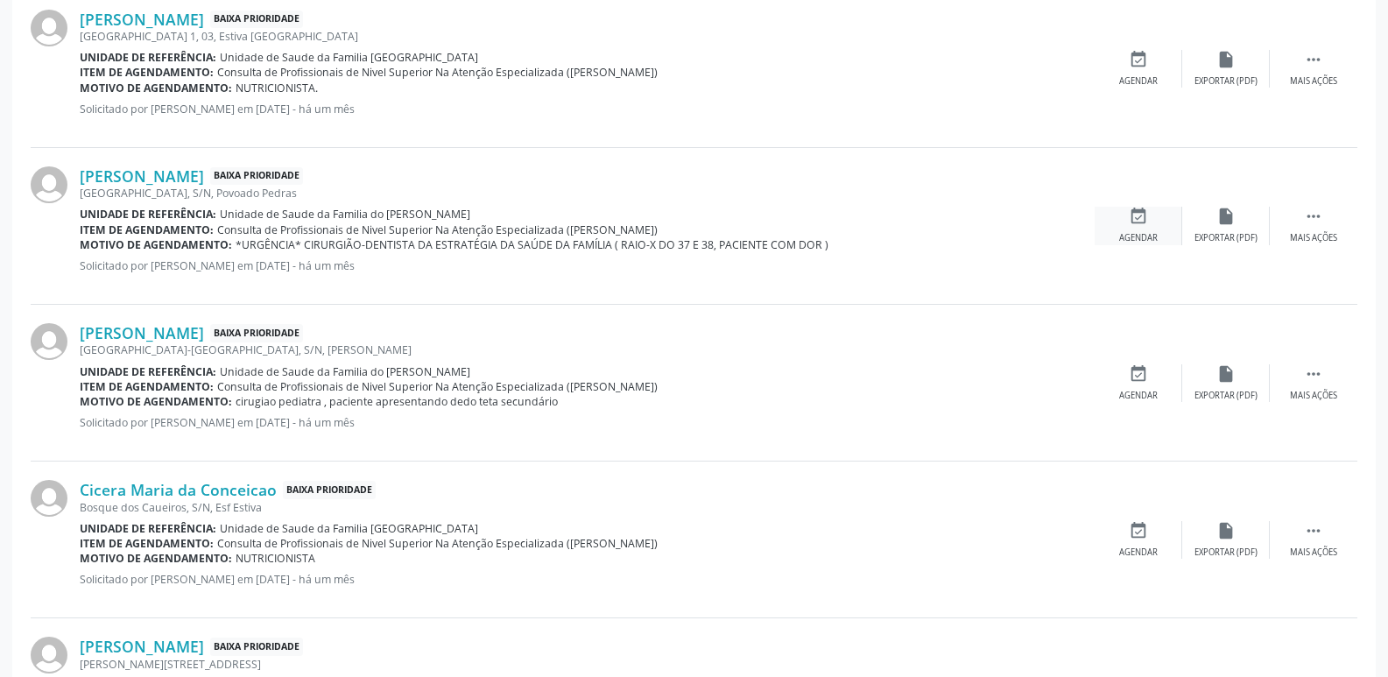
click at [1134, 222] on icon "event_available" at bounding box center [1138, 216] width 19 height 19
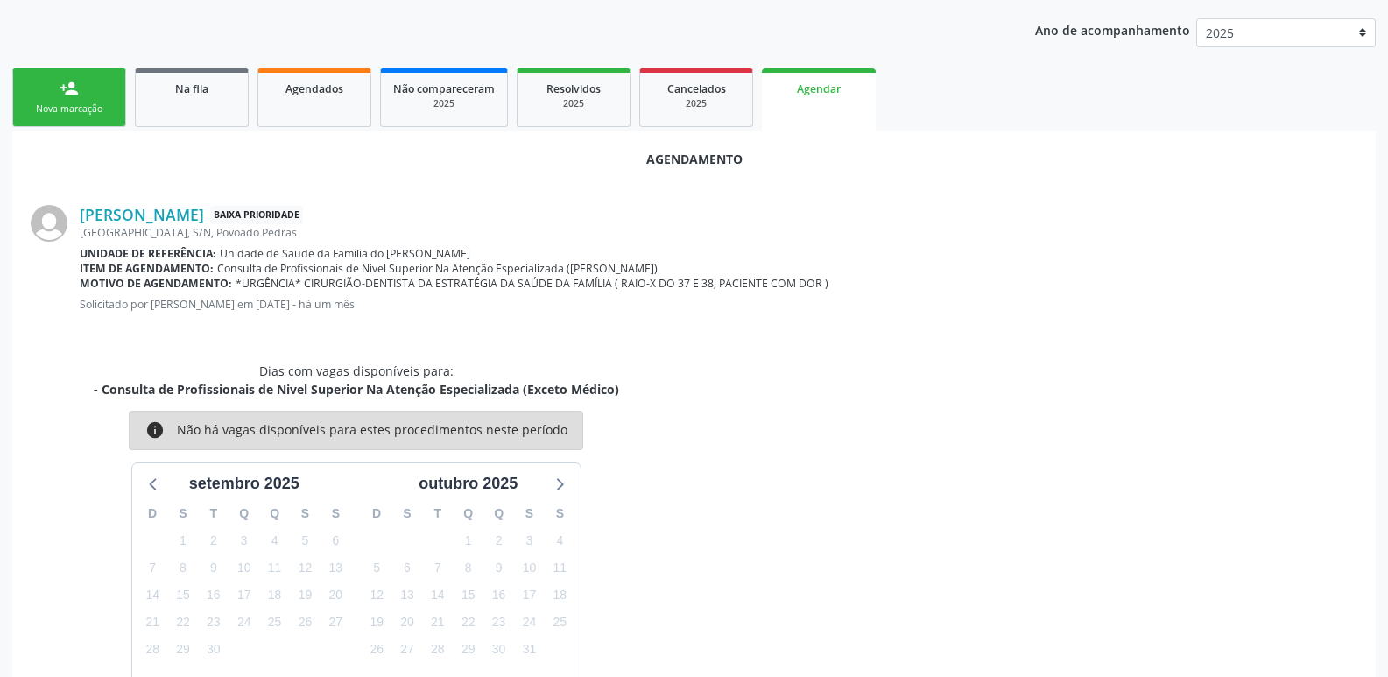
scroll to position [412, 0]
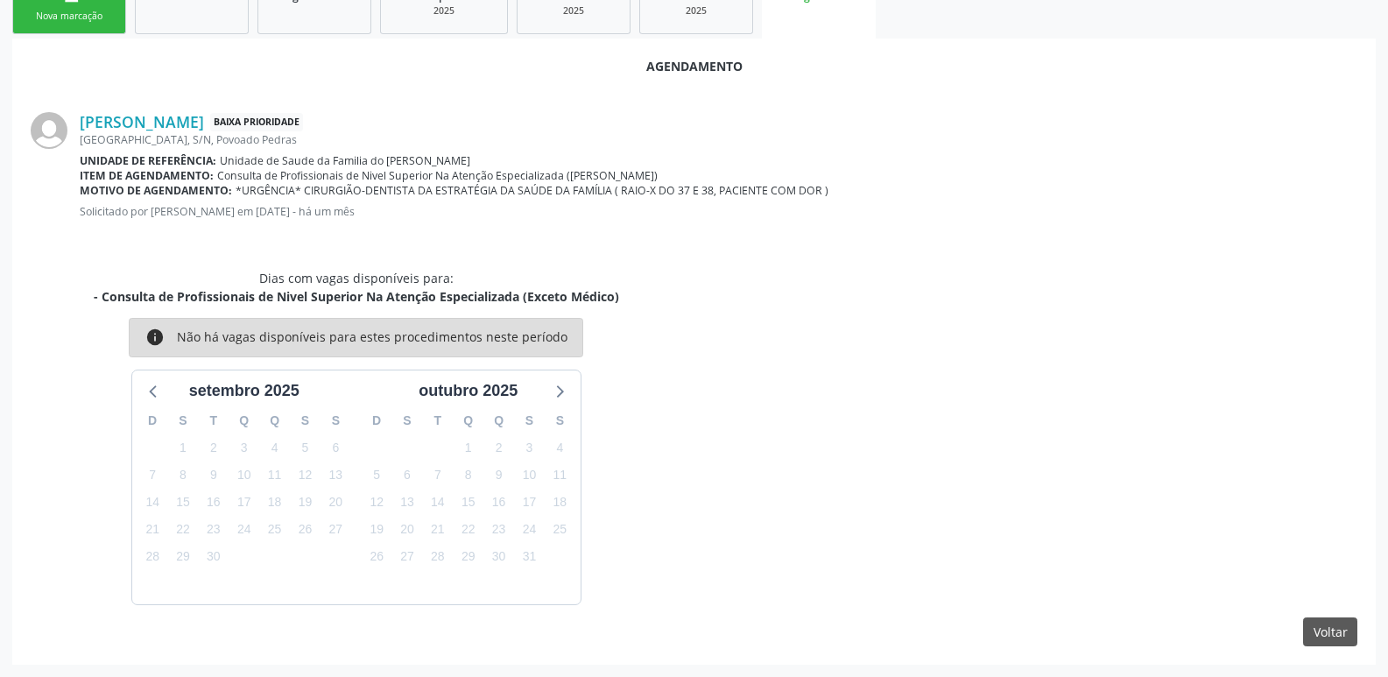
click at [800, 332] on div "Dias com vagas disponíveis para: - Consulta de Profissionais de Nivel Superior …" at bounding box center [693, 437] width 1351 height 336
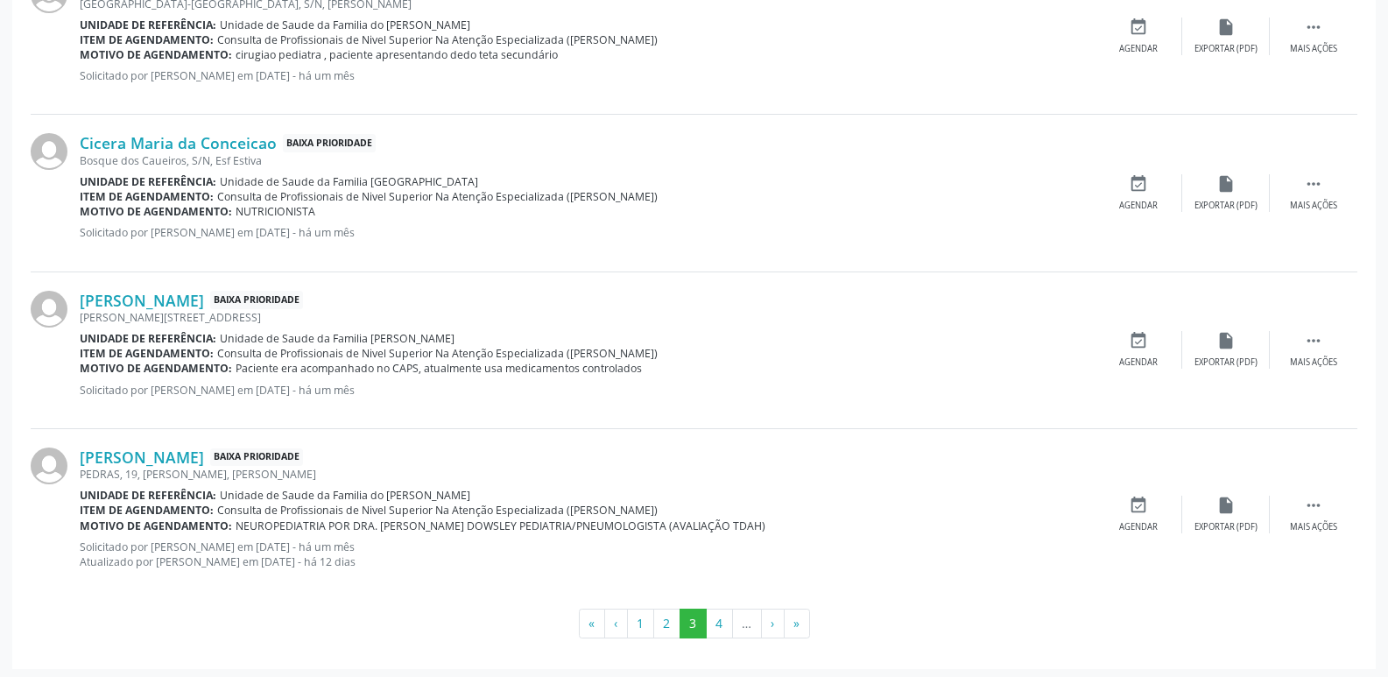
scroll to position [2386, 0]
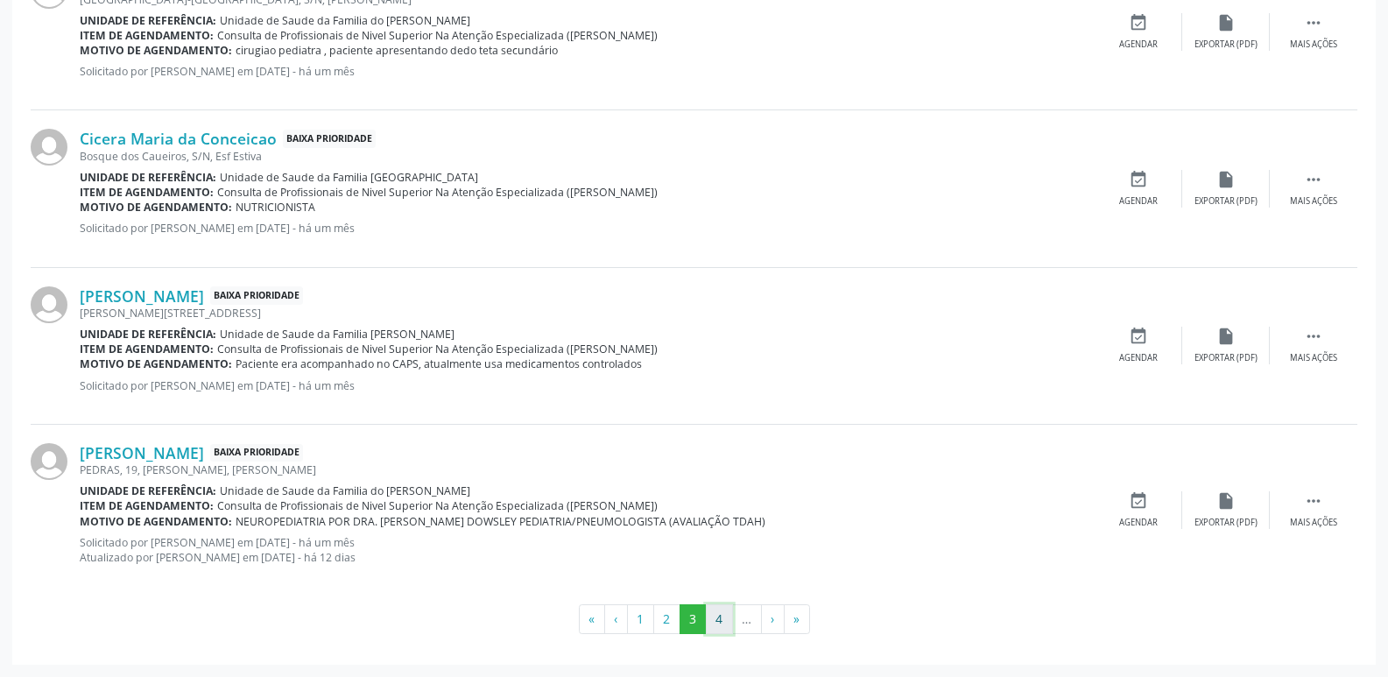
click at [723, 629] on button "4" at bounding box center [719, 619] width 27 height 30
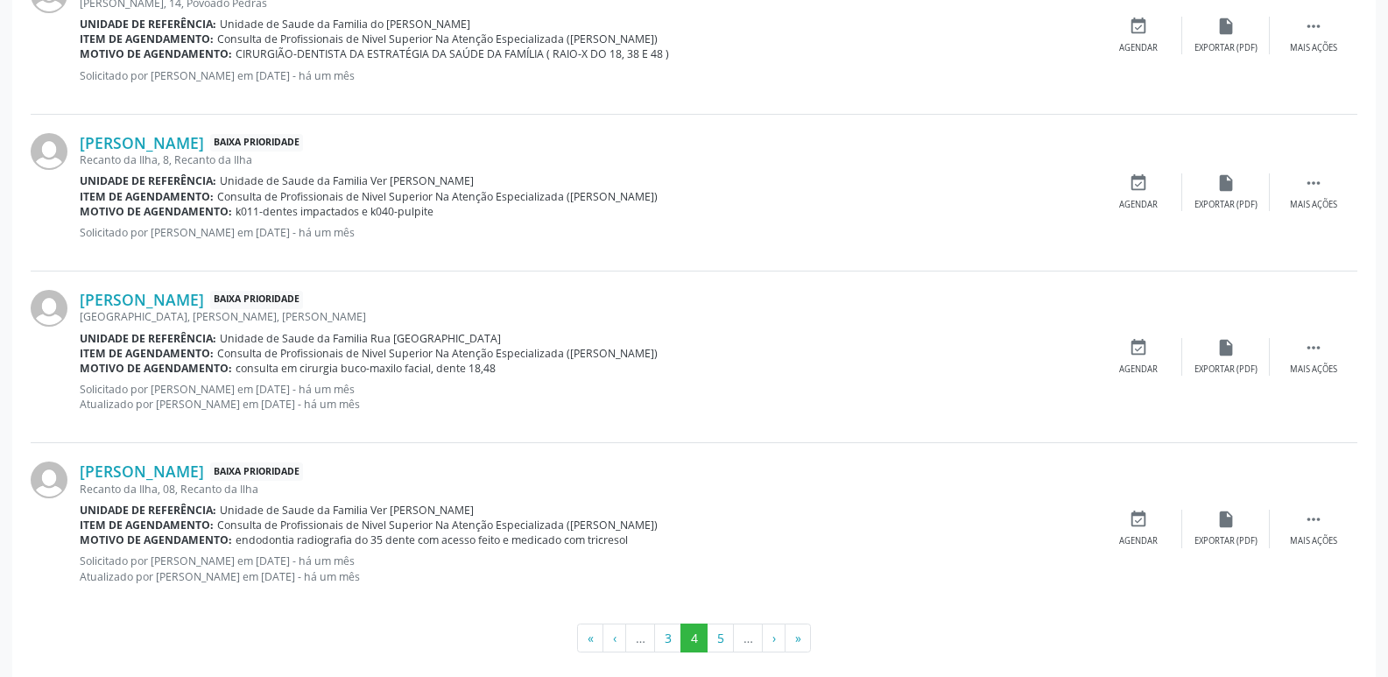
scroll to position [2446, 0]
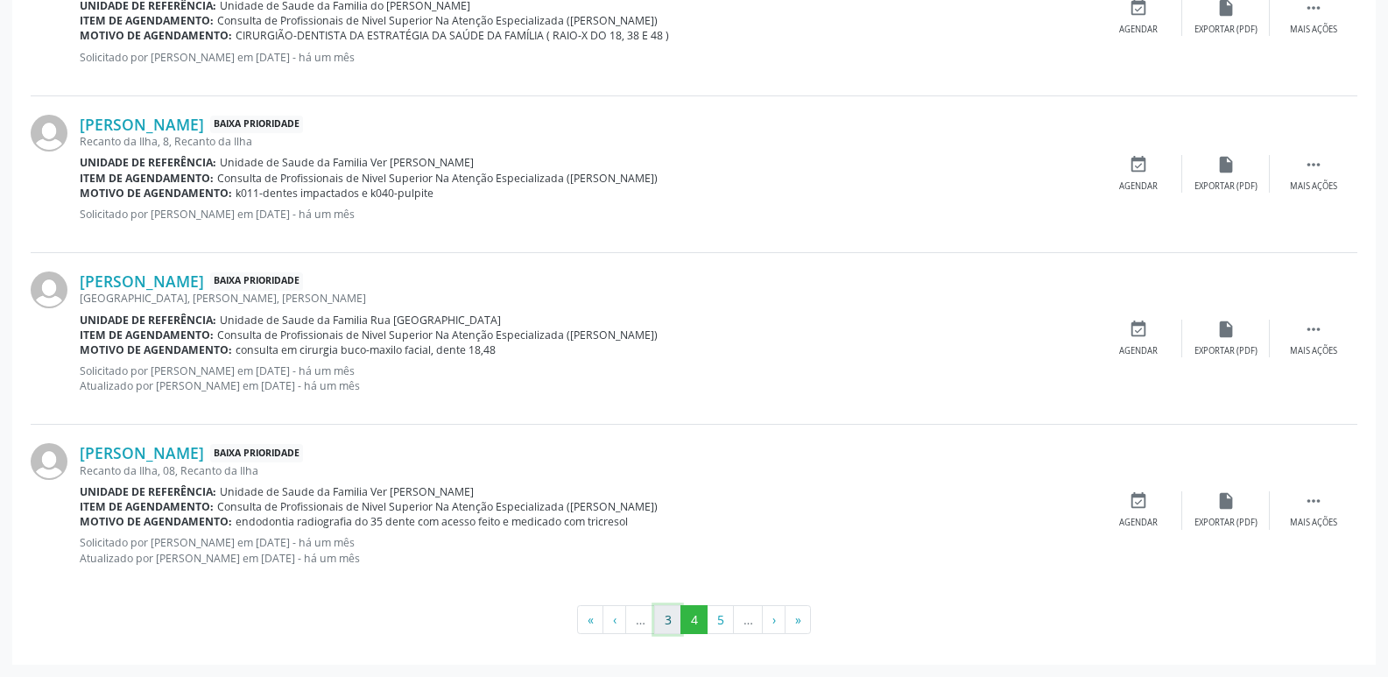
click at [665, 621] on button "3" at bounding box center [667, 620] width 27 height 30
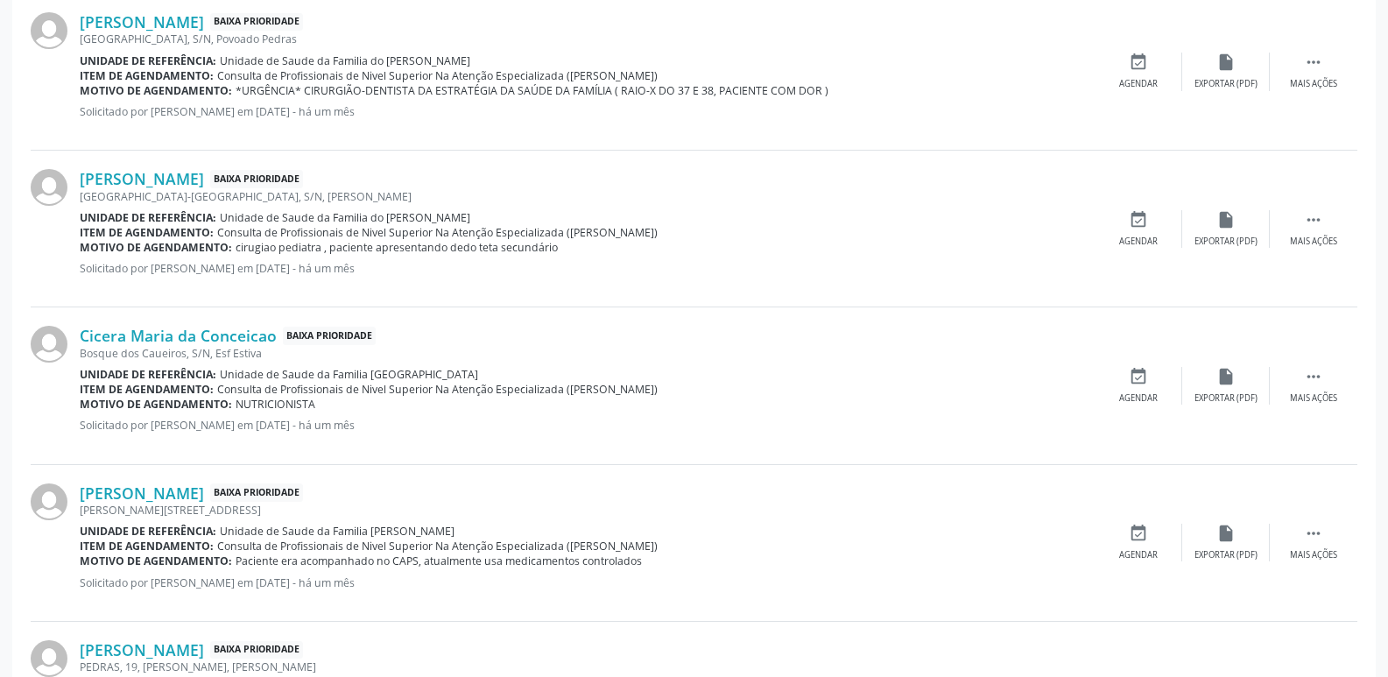
scroll to position [2386, 0]
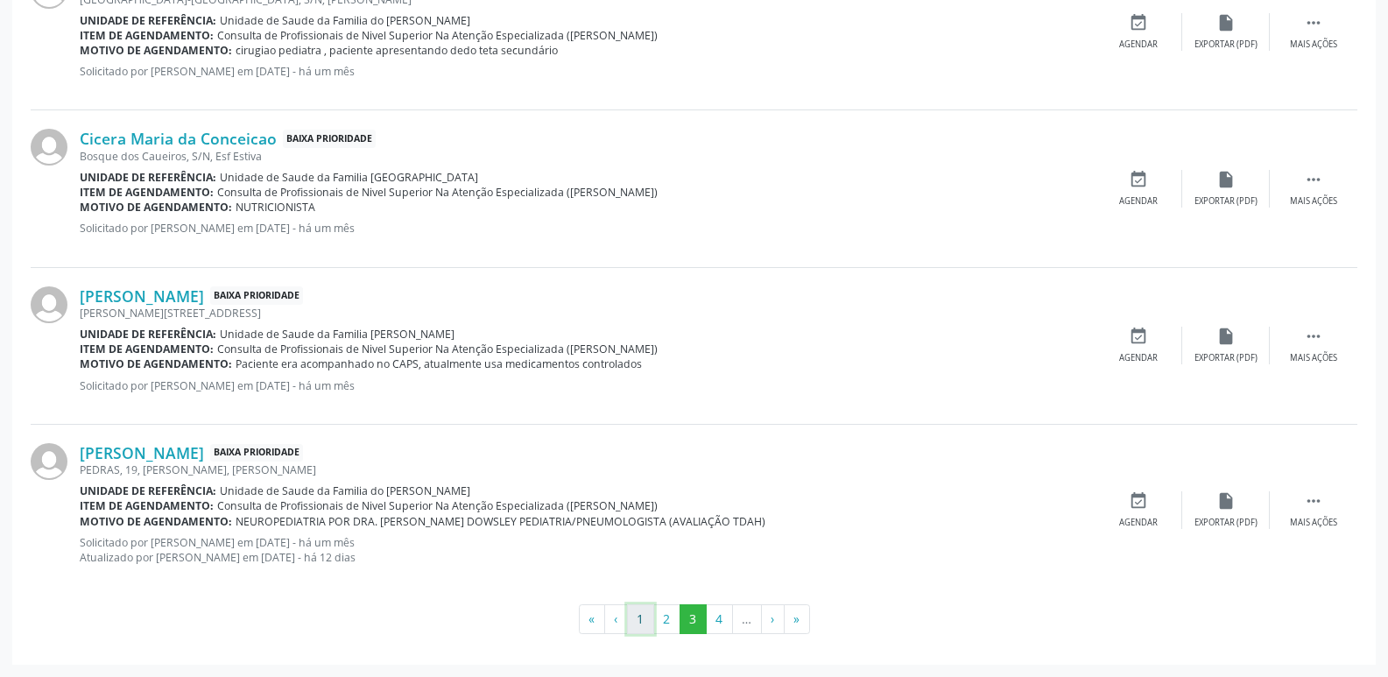
click at [632, 614] on button "1" at bounding box center [640, 619] width 27 height 30
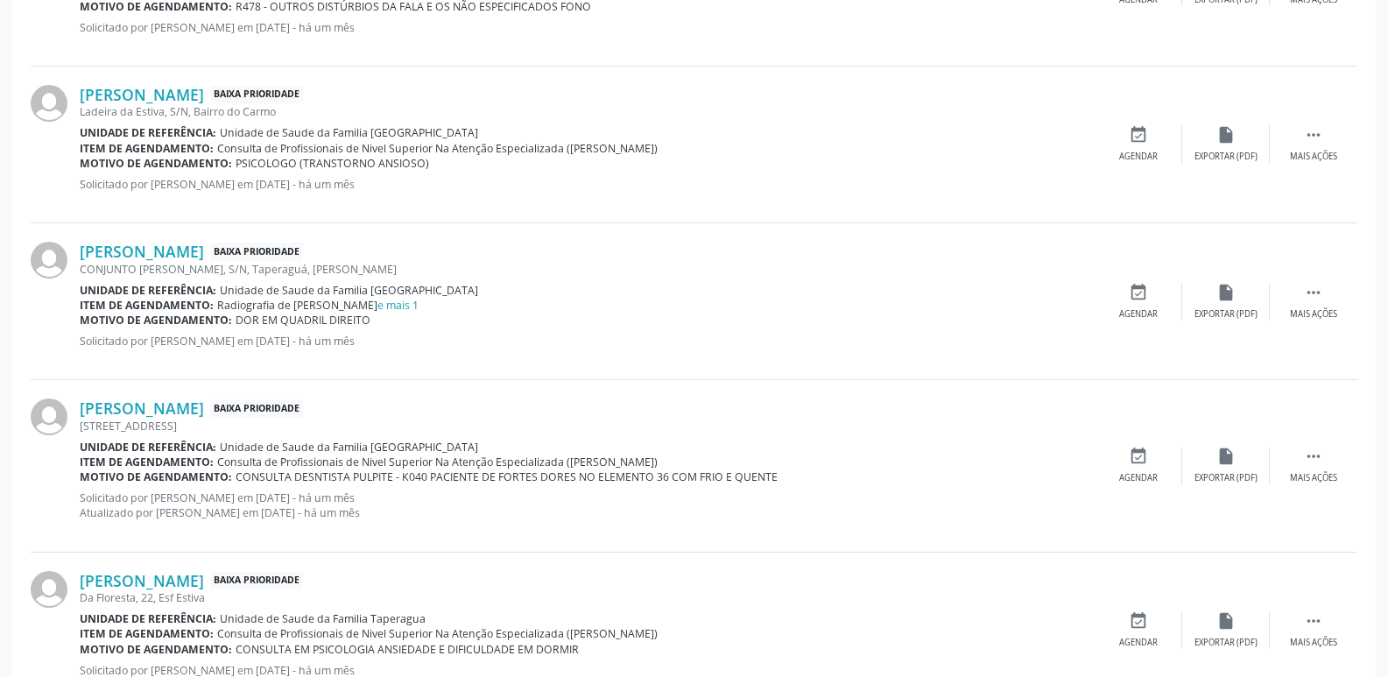
scroll to position [2014, 0]
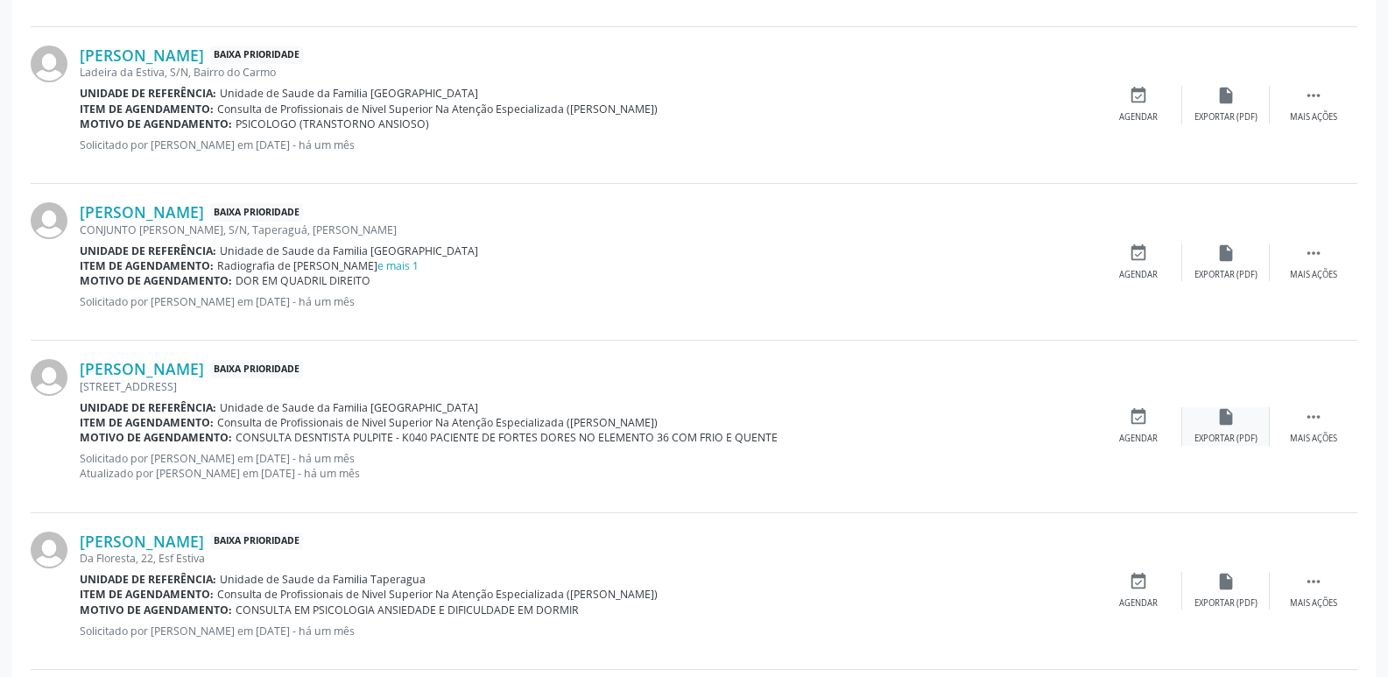
click at [1235, 419] on div "insert_drive_file Exportar (PDF)" at bounding box center [1226, 426] width 88 height 38
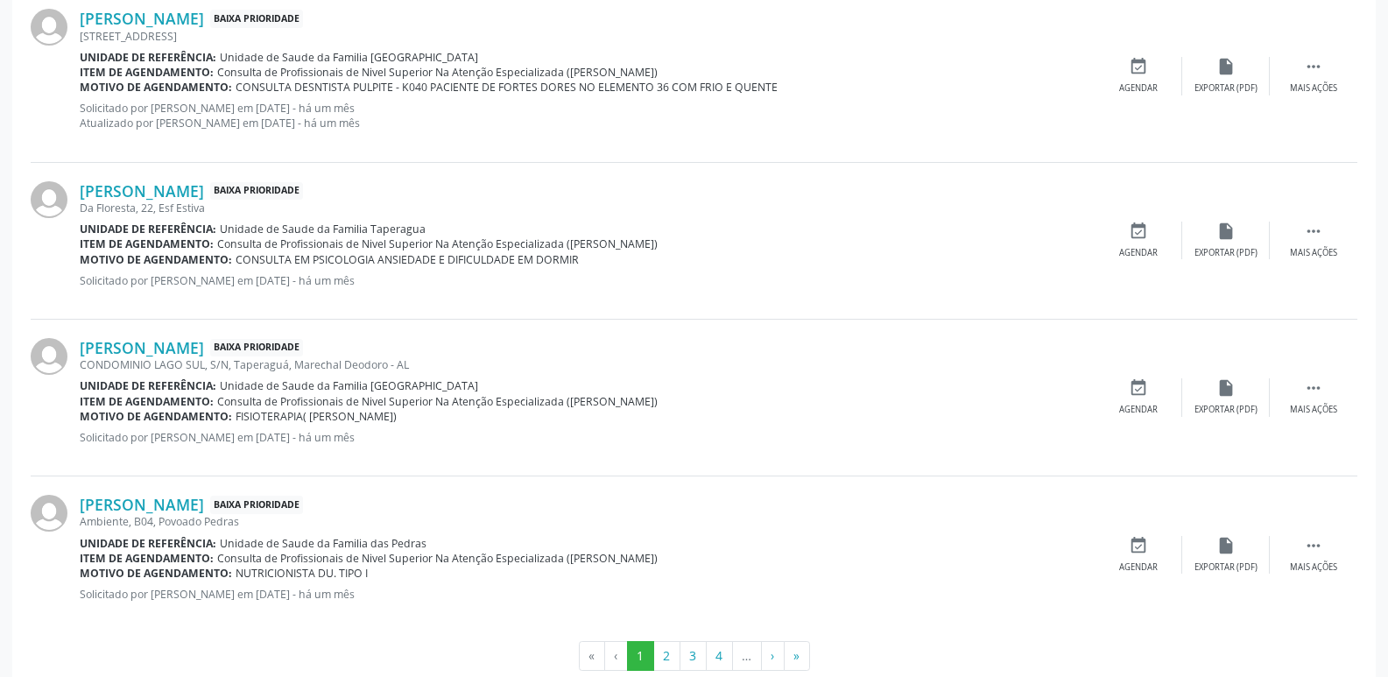
scroll to position [2401, 0]
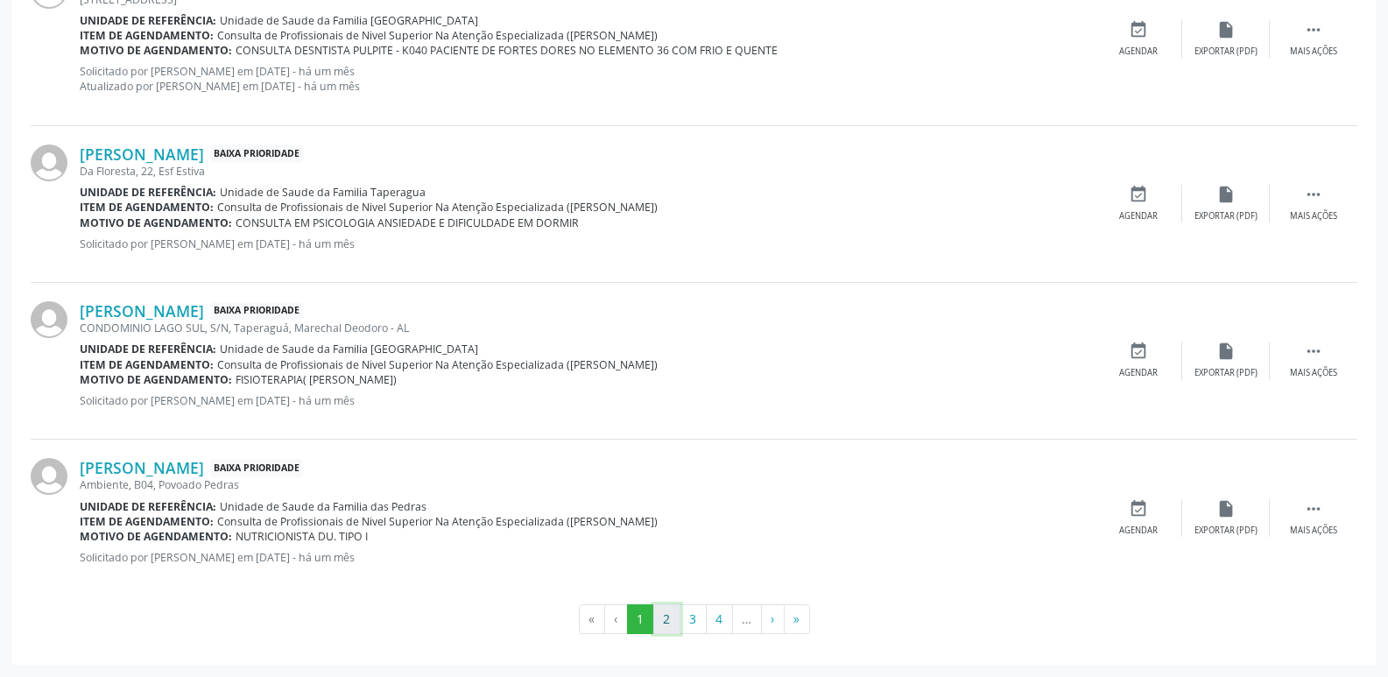
click at [667, 623] on button "2" at bounding box center [666, 619] width 27 height 30
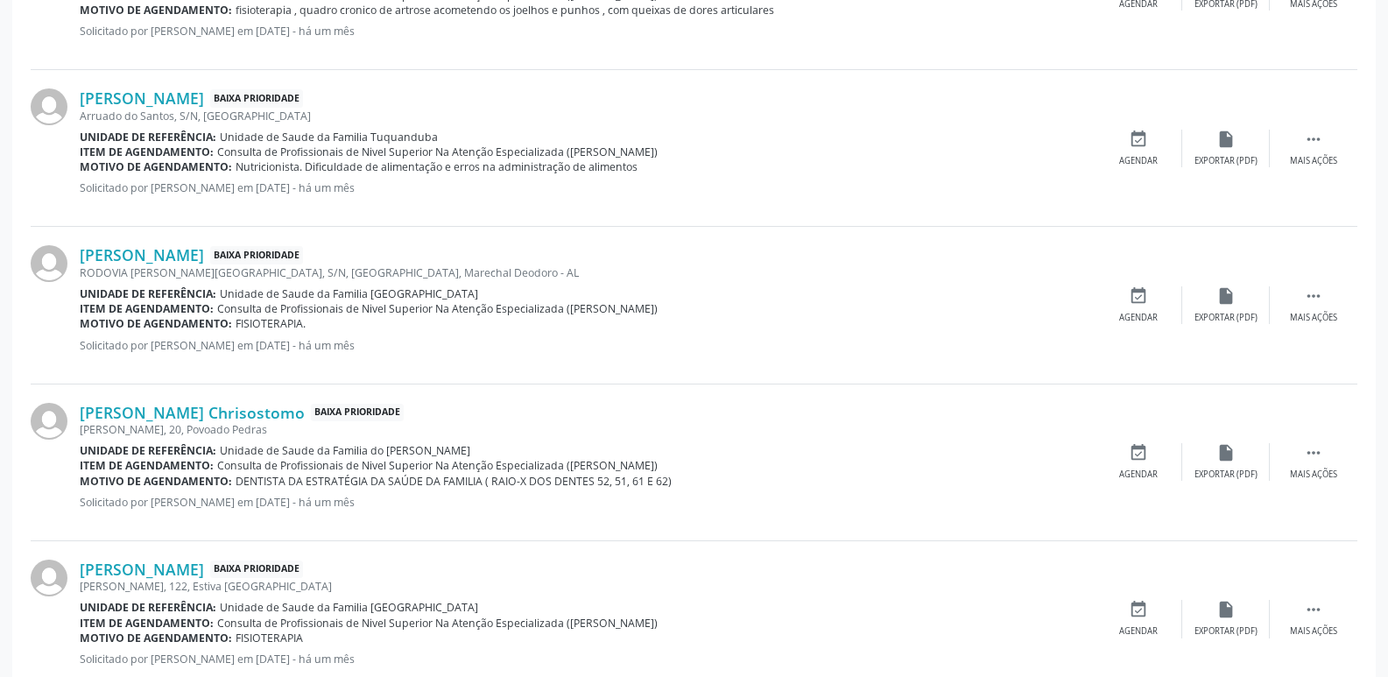
scroll to position [2298, 0]
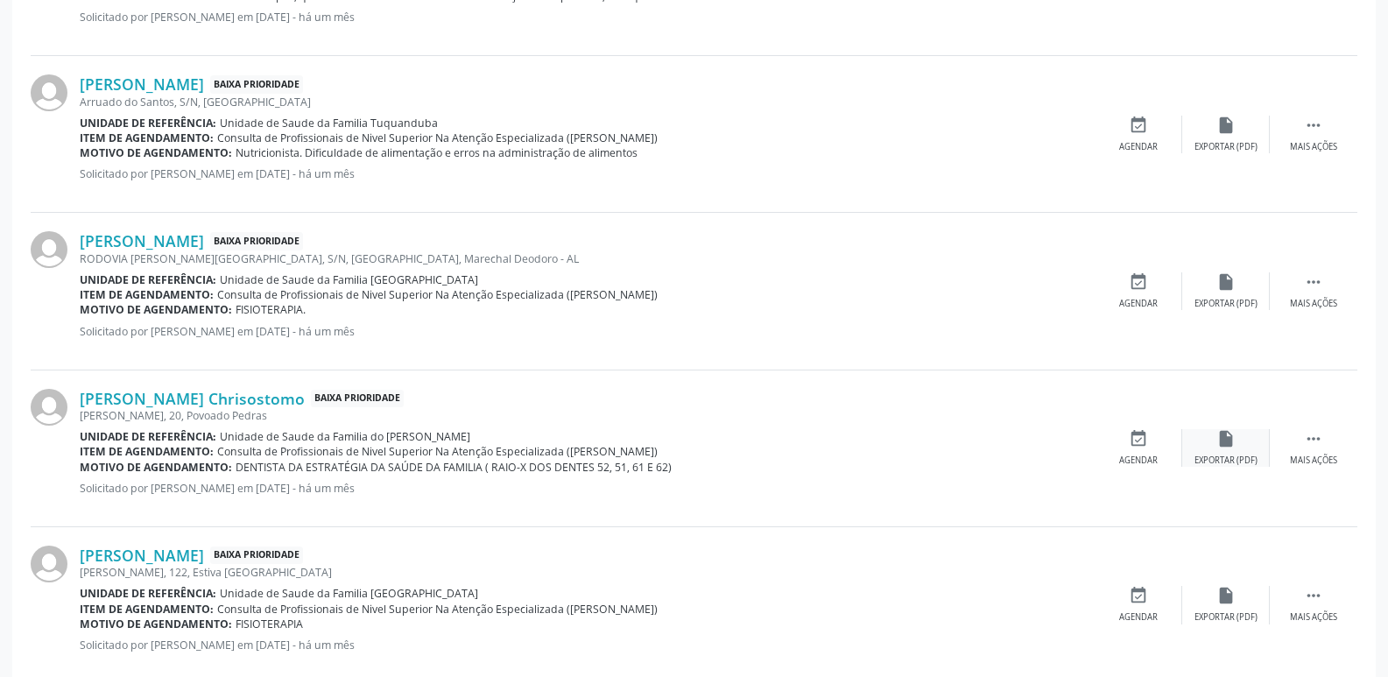
click at [1242, 459] on div "Exportar (PDF)" at bounding box center [1225, 460] width 63 height 12
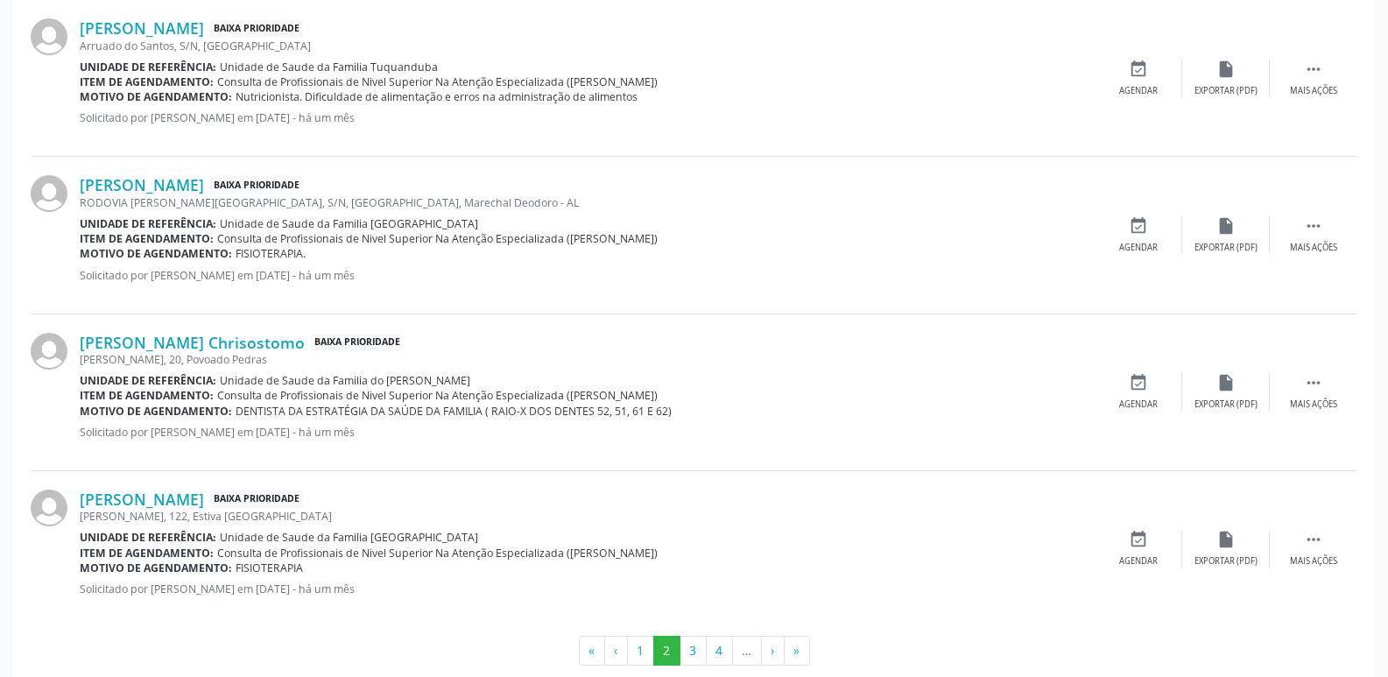
scroll to position [2386, 0]
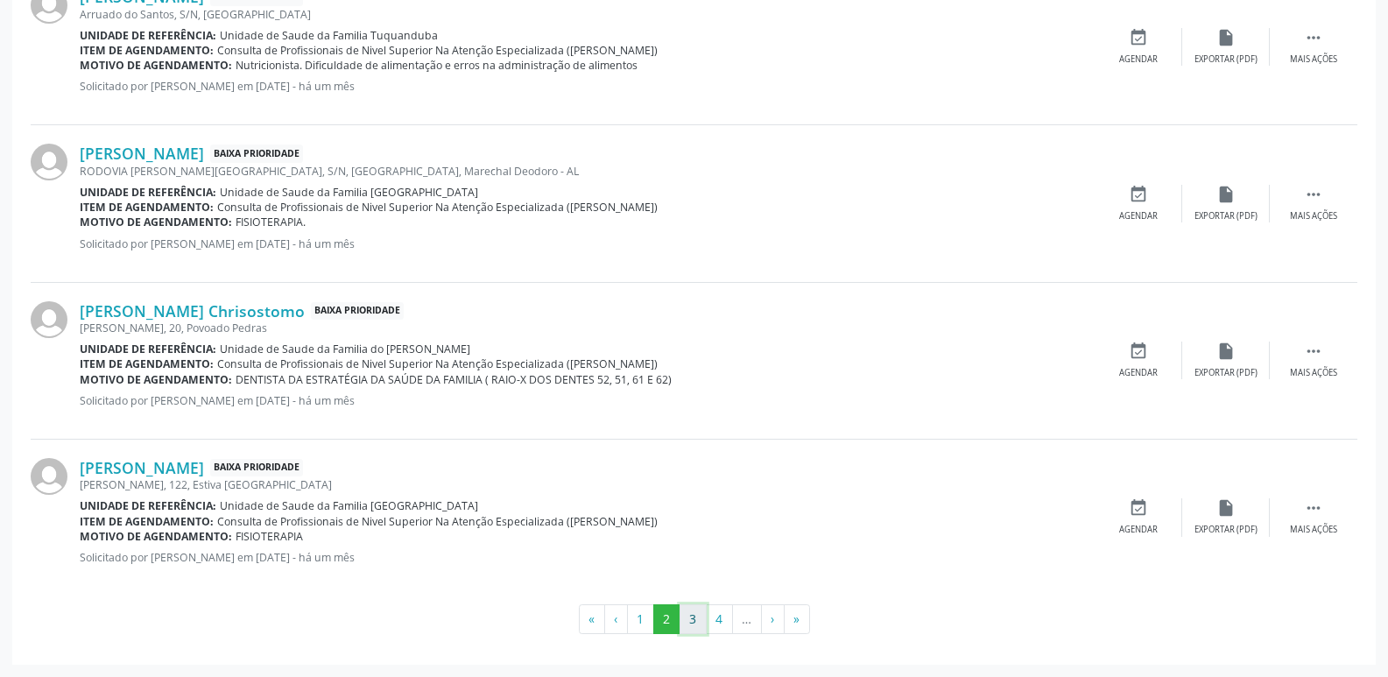
click at [685, 615] on button "3" at bounding box center [692, 619] width 27 height 30
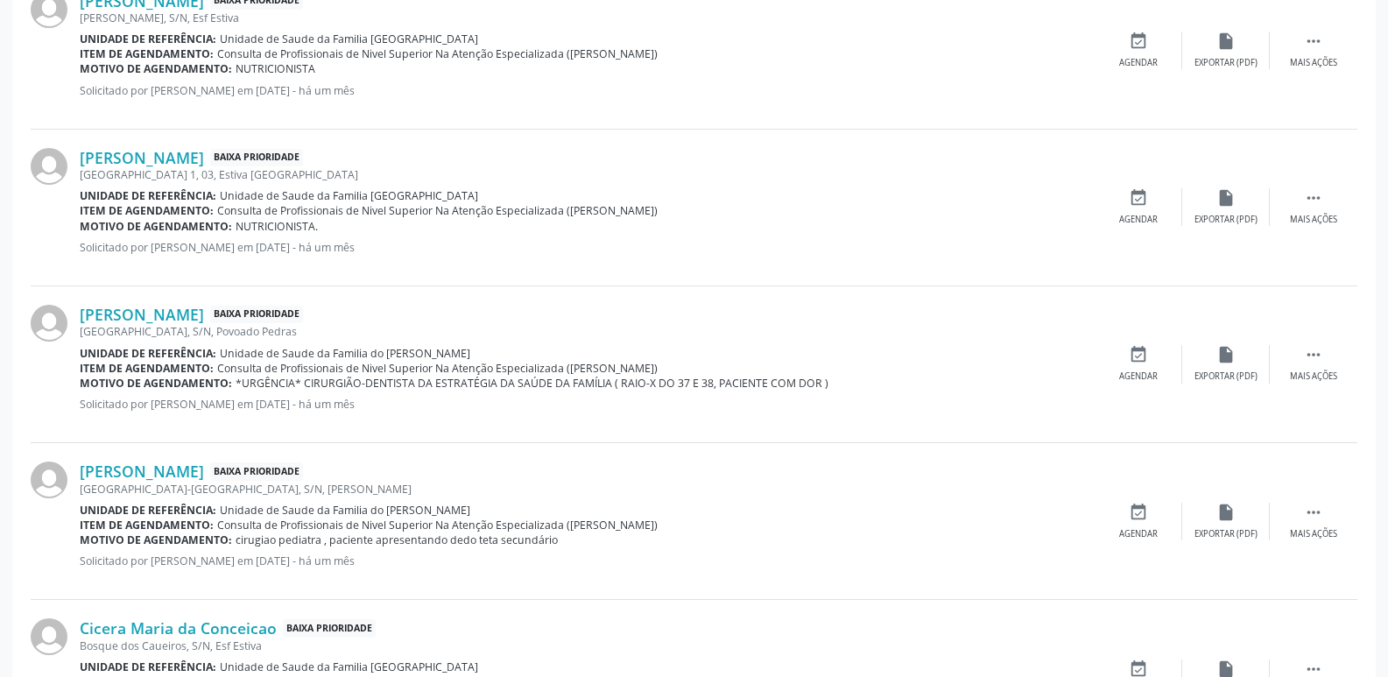
scroll to position [1948, 0]
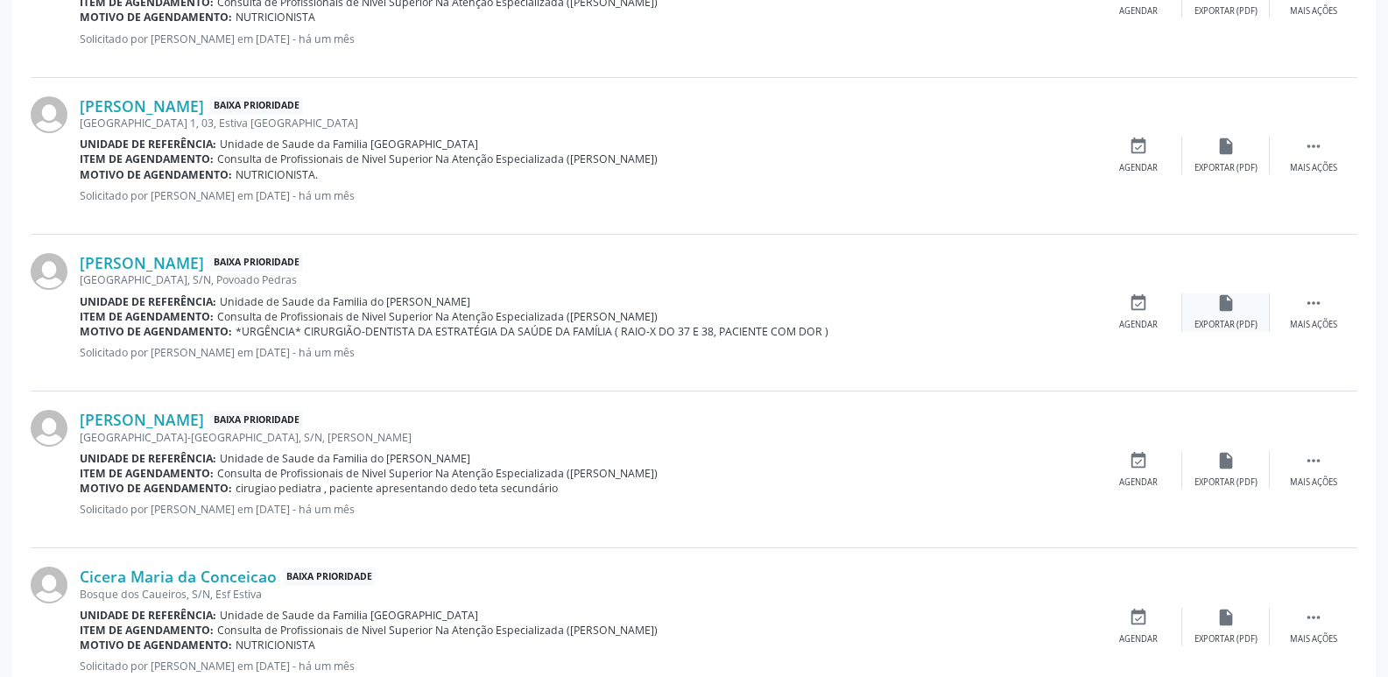
click at [1232, 306] on icon "insert_drive_file" at bounding box center [1225, 302] width 19 height 19
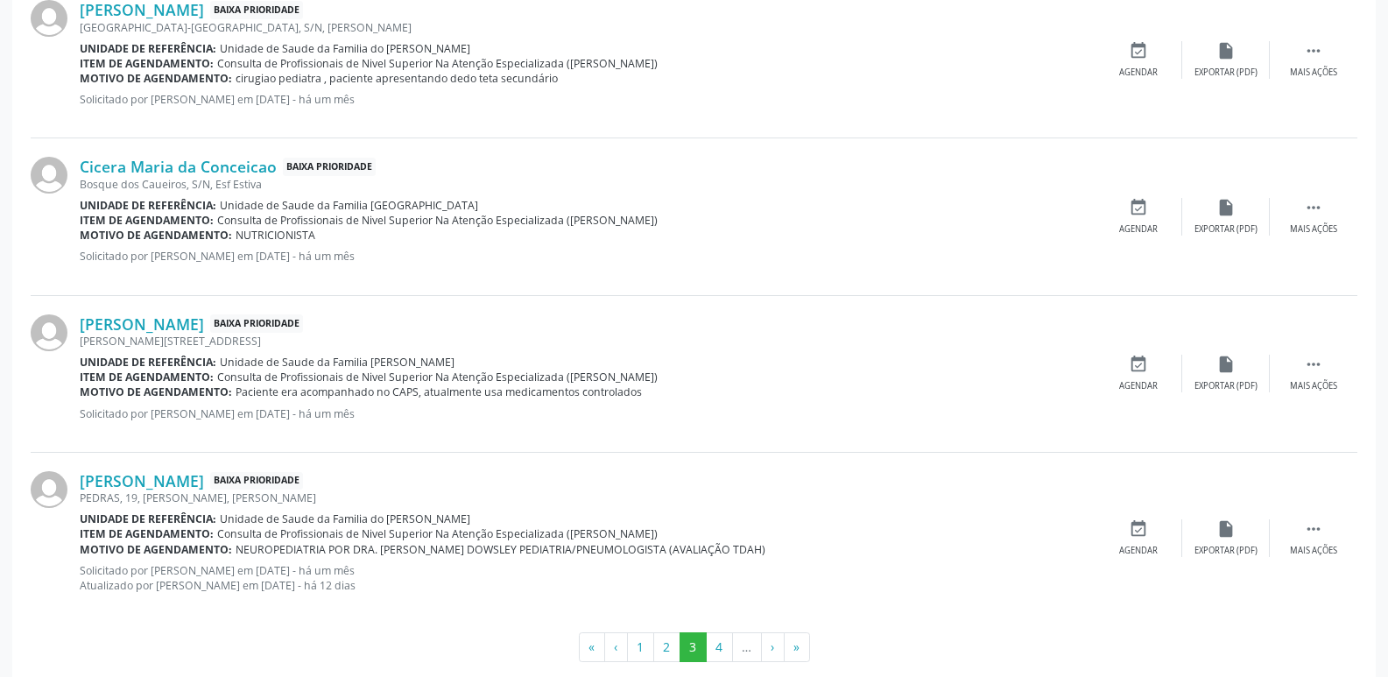
scroll to position [2386, 0]
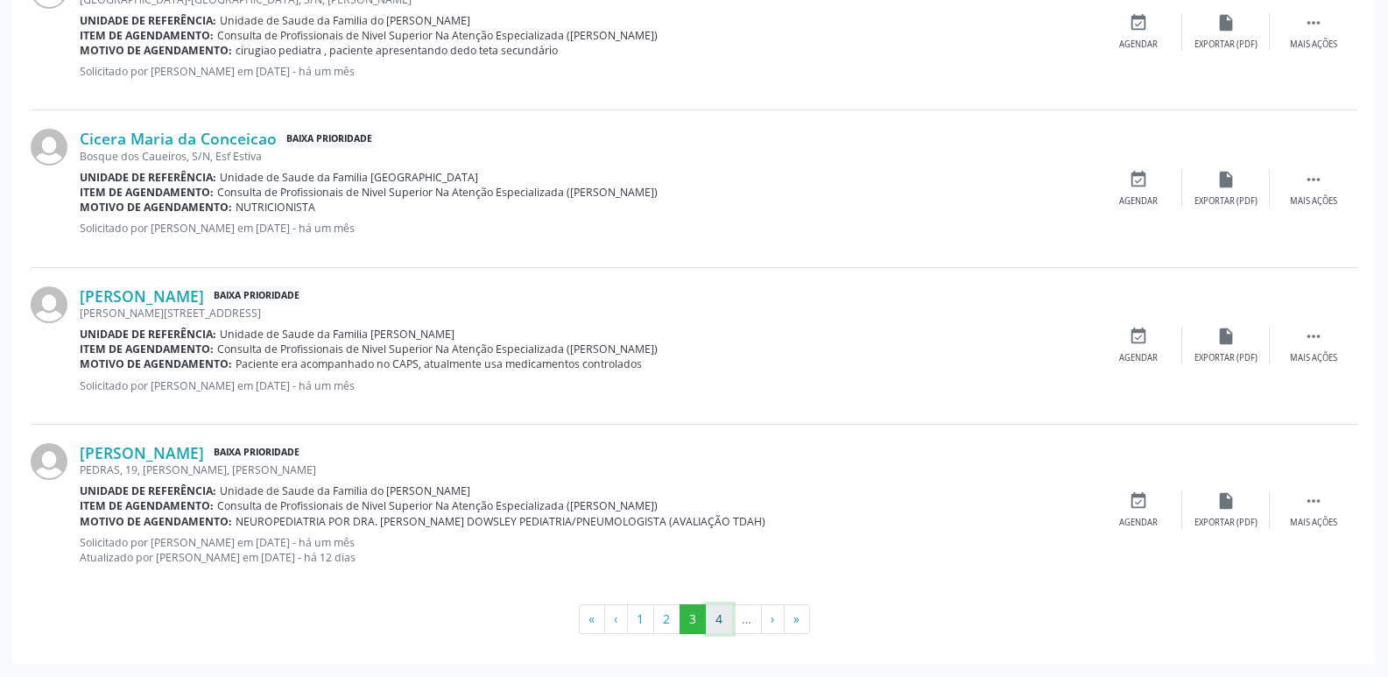
click at [724, 618] on button "4" at bounding box center [719, 619] width 27 height 30
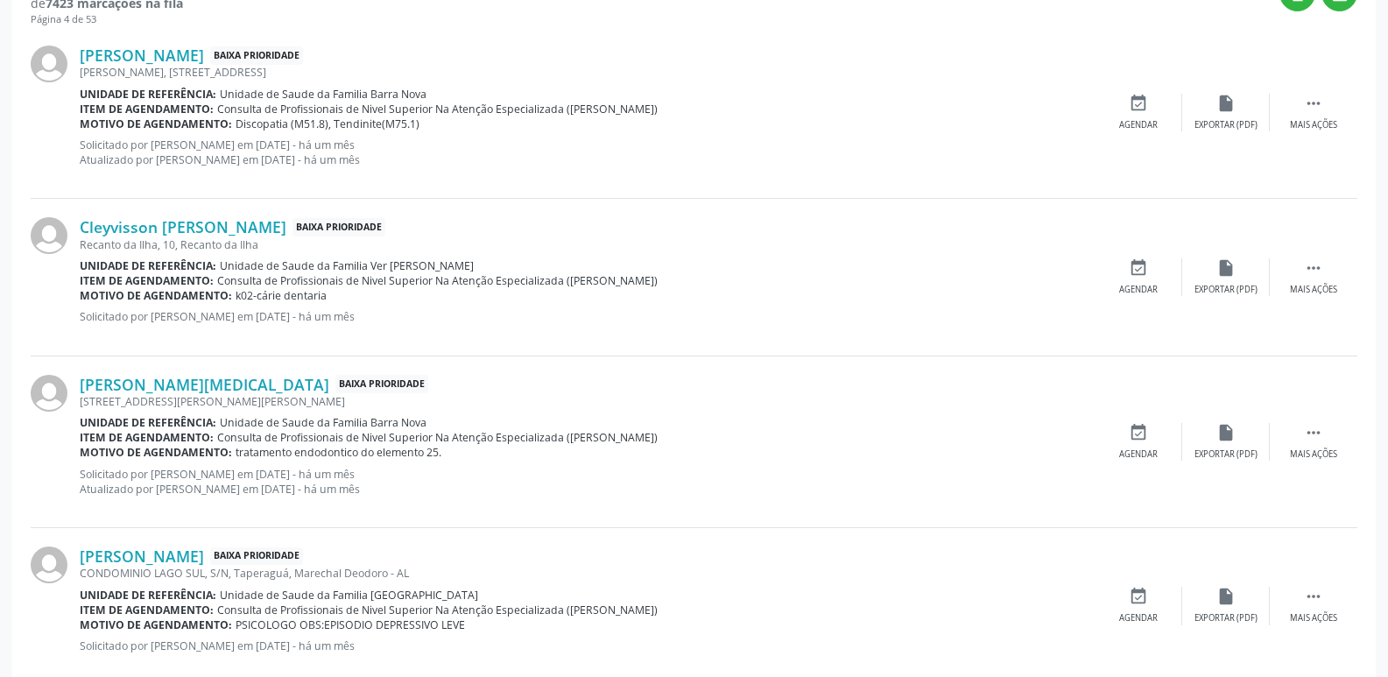
scroll to position [607, 0]
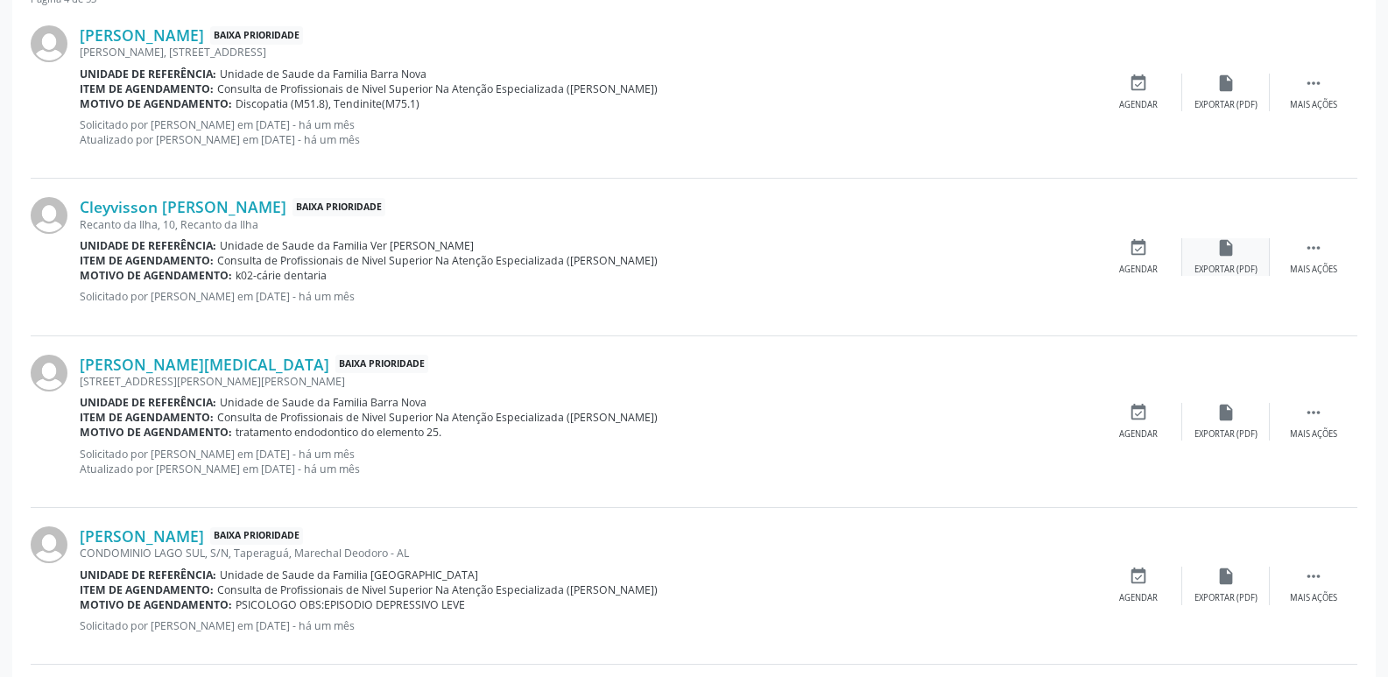
click at [1224, 251] on icon "insert_drive_file" at bounding box center [1225, 247] width 19 height 19
click at [1216, 254] on icon "insert_drive_file" at bounding box center [1225, 247] width 19 height 19
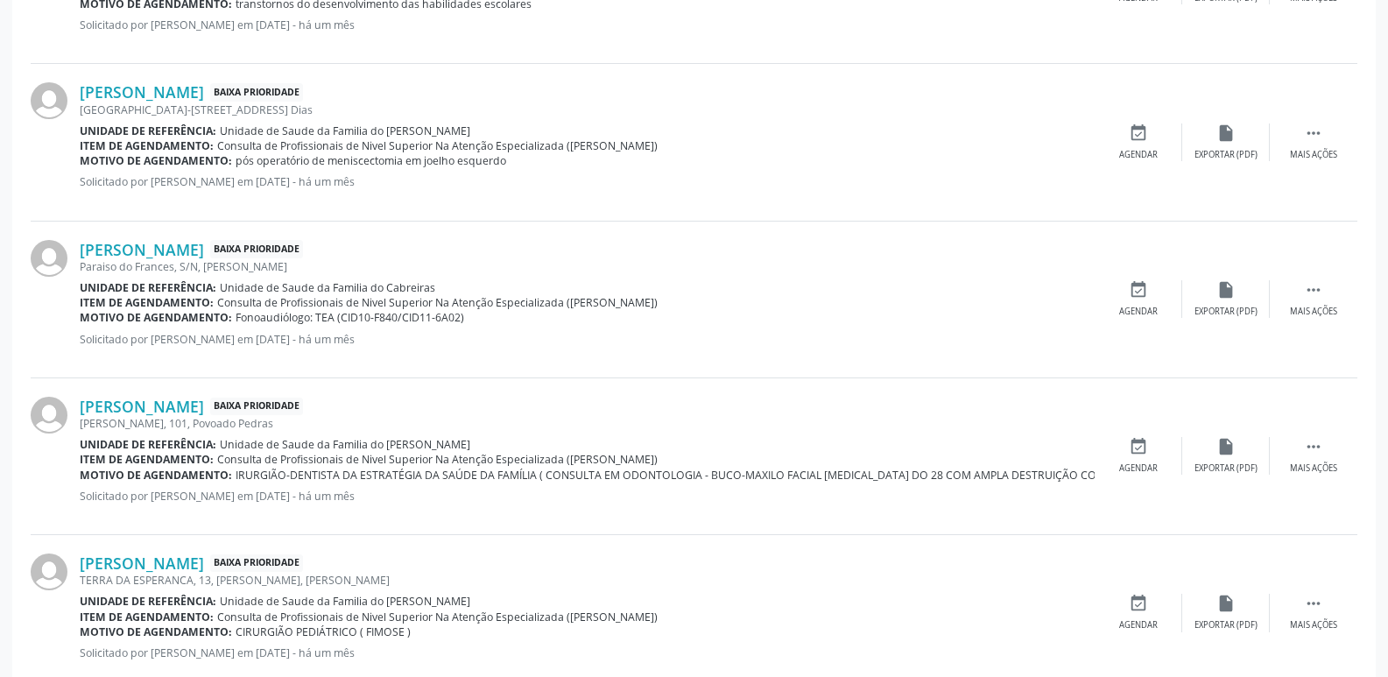
scroll to position [1395, 0]
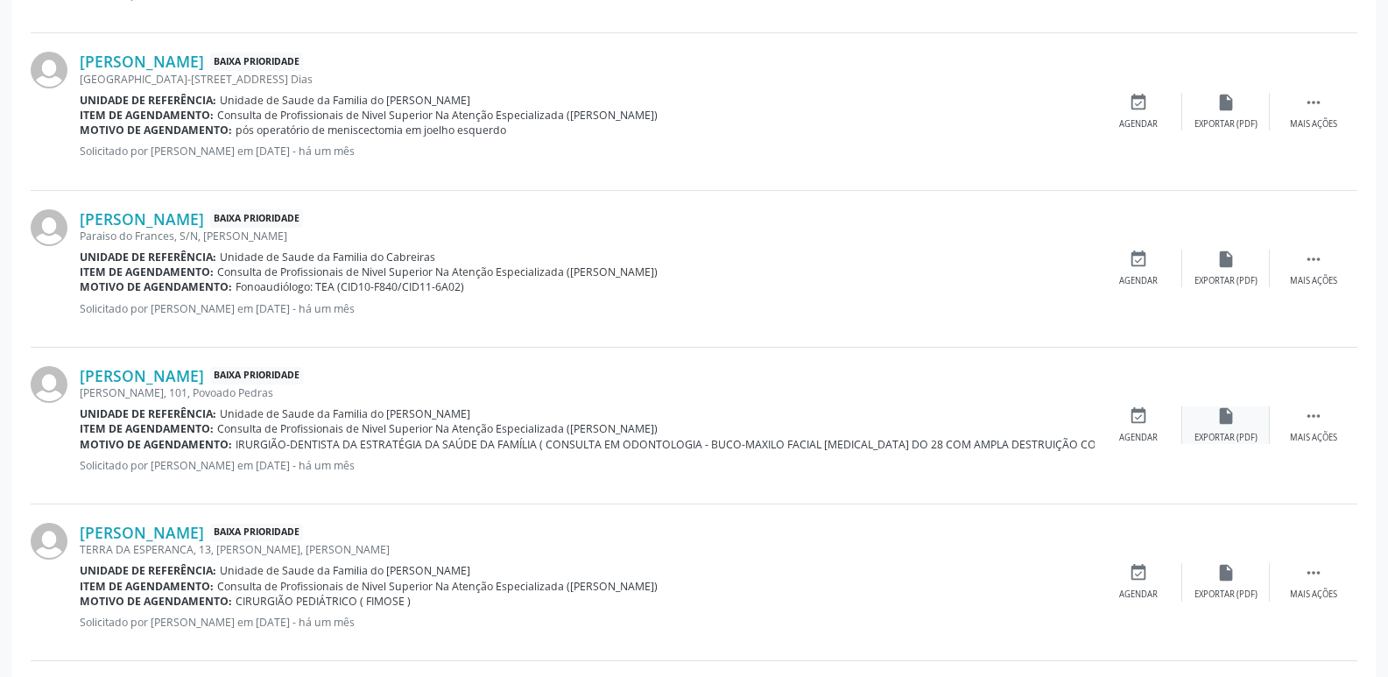
click at [1217, 429] on div "insert_drive_file Exportar (PDF)" at bounding box center [1226, 425] width 88 height 38
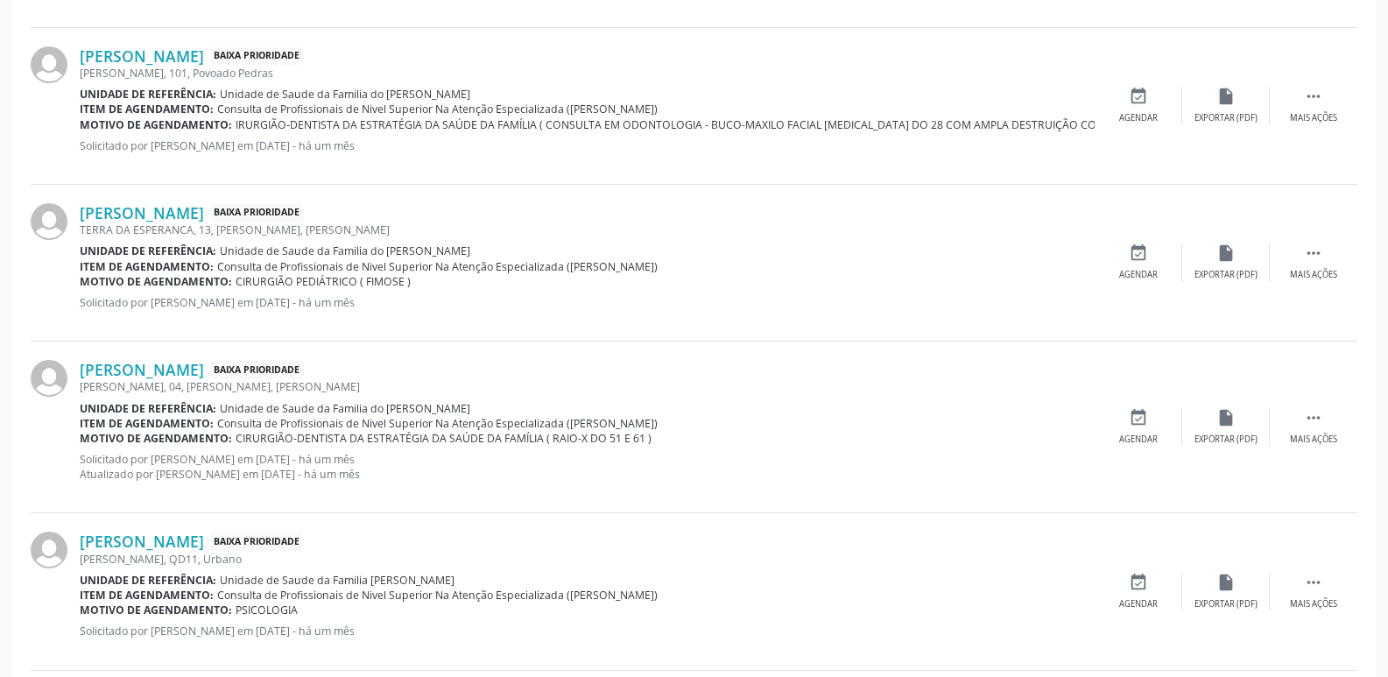
scroll to position [1745, 0]
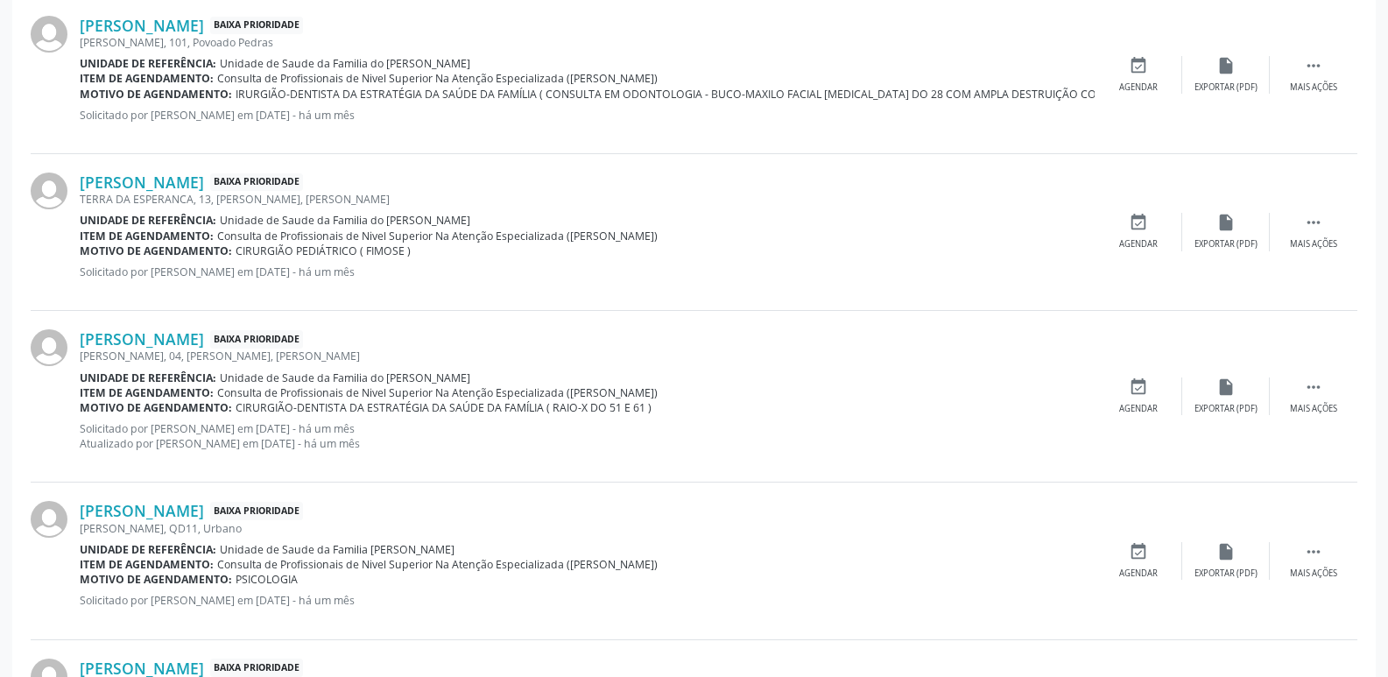
click at [1227, 423] on div "Luiz Arthur de Araújo Silva Baixa Prioridade DENISON AMORIM, 04, PEDRAS, Marech…" at bounding box center [694, 397] width 1327 height 172
click at [1230, 406] on div "Exportar (PDF)" at bounding box center [1225, 409] width 63 height 12
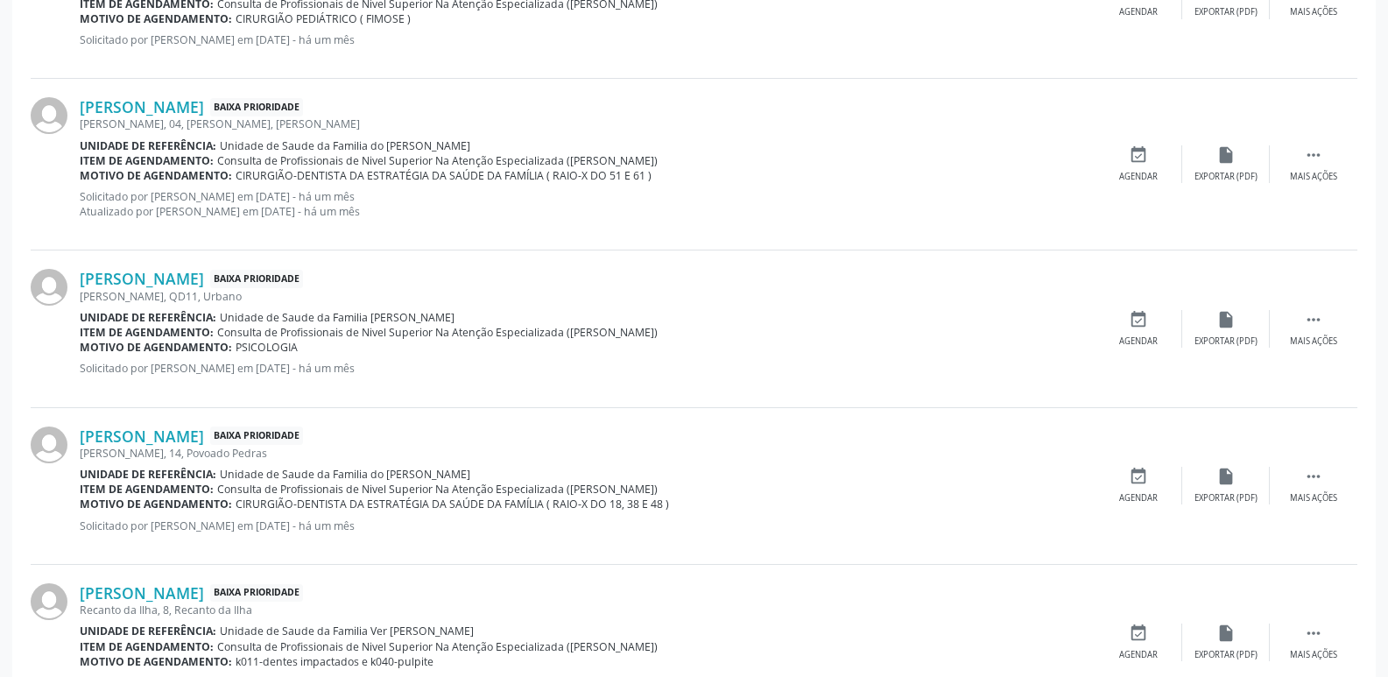
scroll to position [2008, 0]
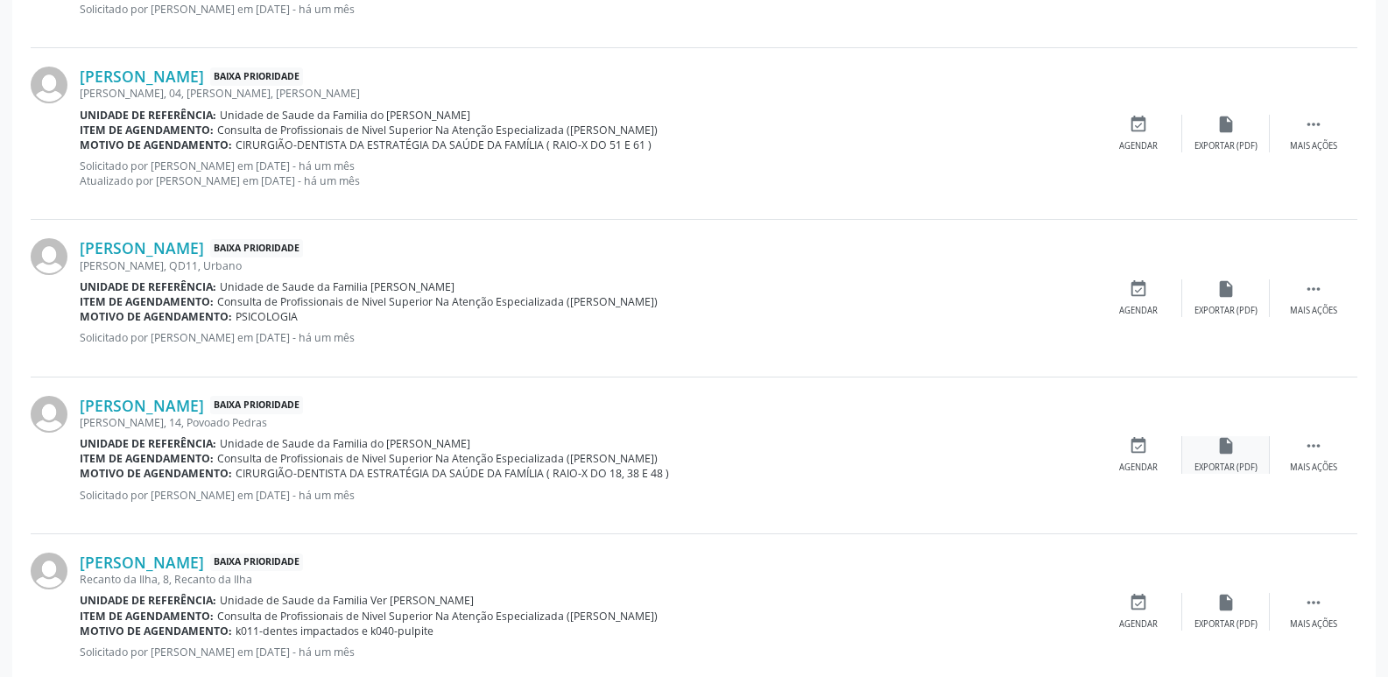
click at [1220, 455] on icon "insert_drive_file" at bounding box center [1225, 445] width 19 height 19
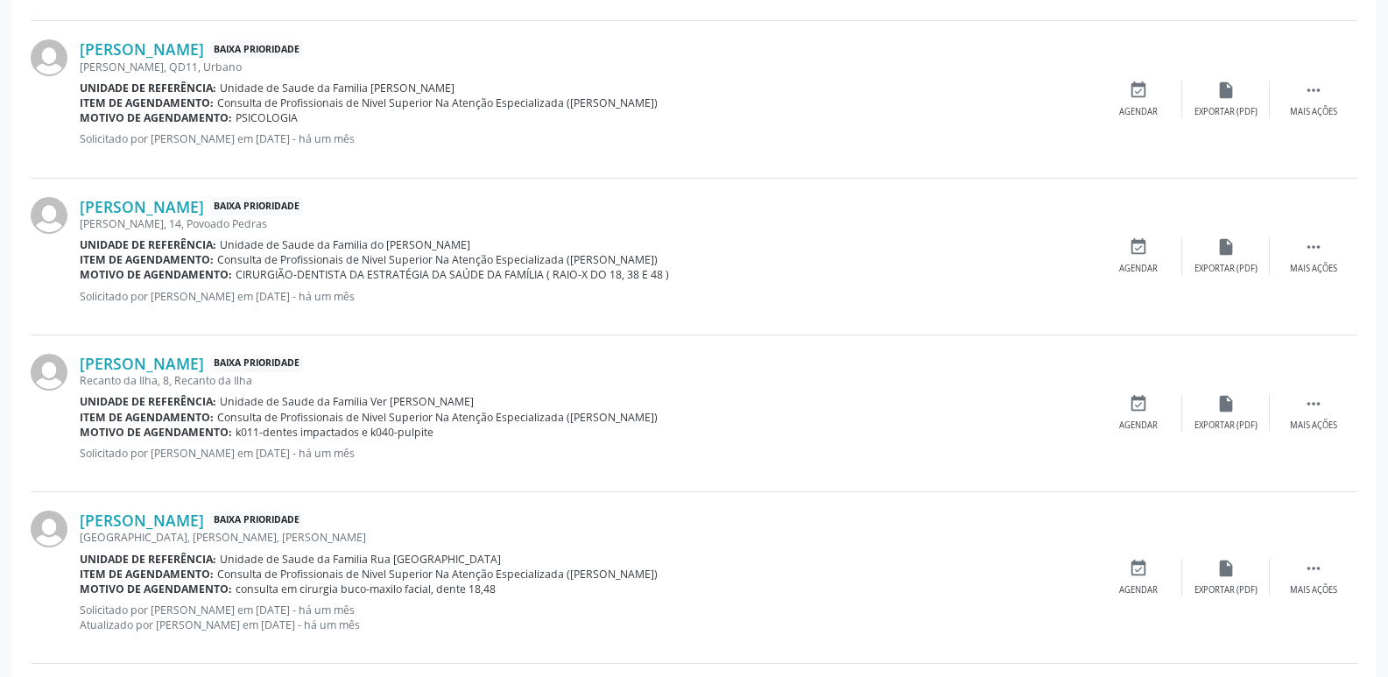
scroll to position [2183, 0]
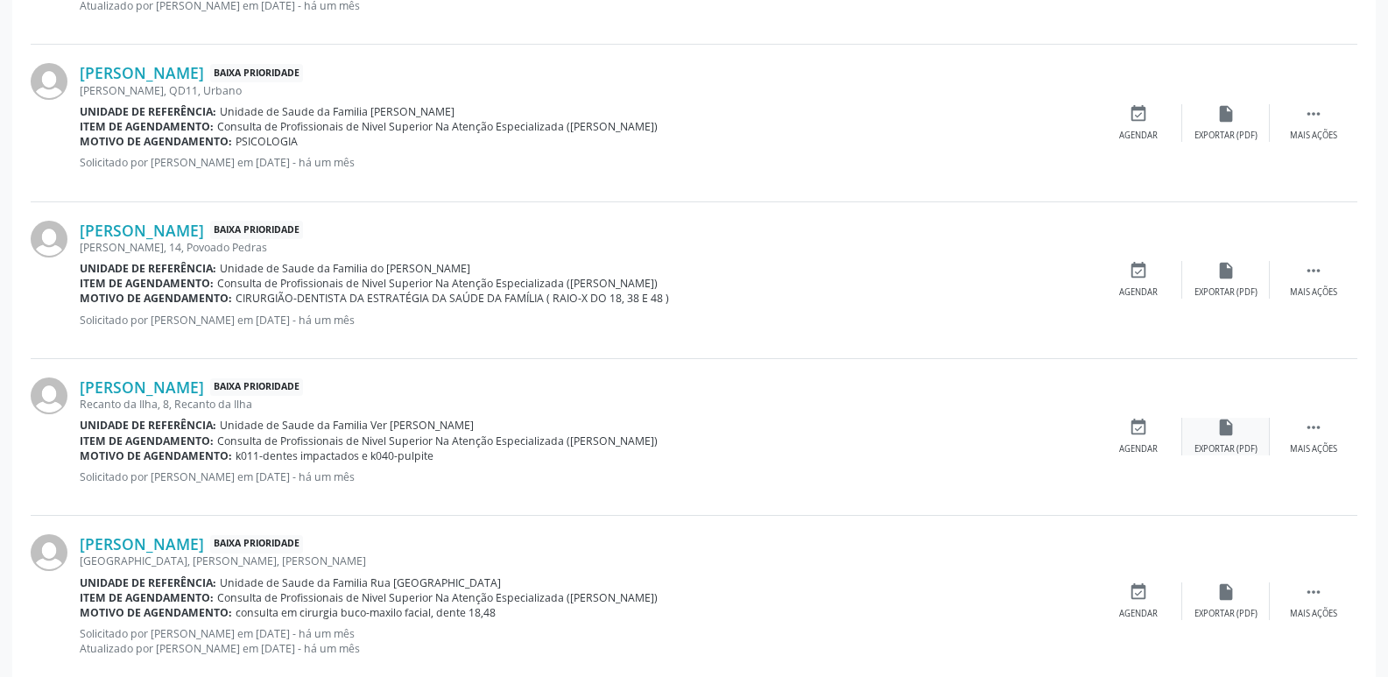
click at [1247, 440] on div "insert_drive_file Exportar (PDF)" at bounding box center [1226, 437] width 88 height 38
click at [1222, 611] on div "Exportar (PDF)" at bounding box center [1225, 614] width 63 height 12
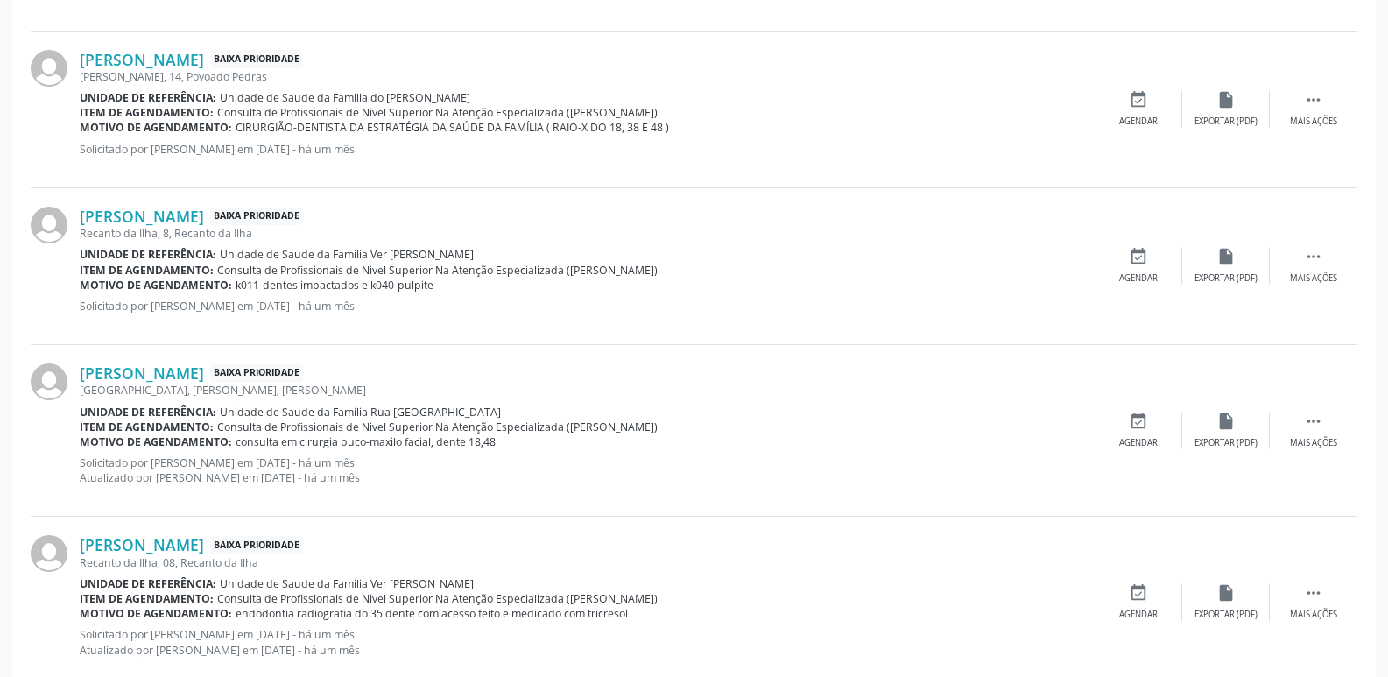
scroll to position [2446, 0]
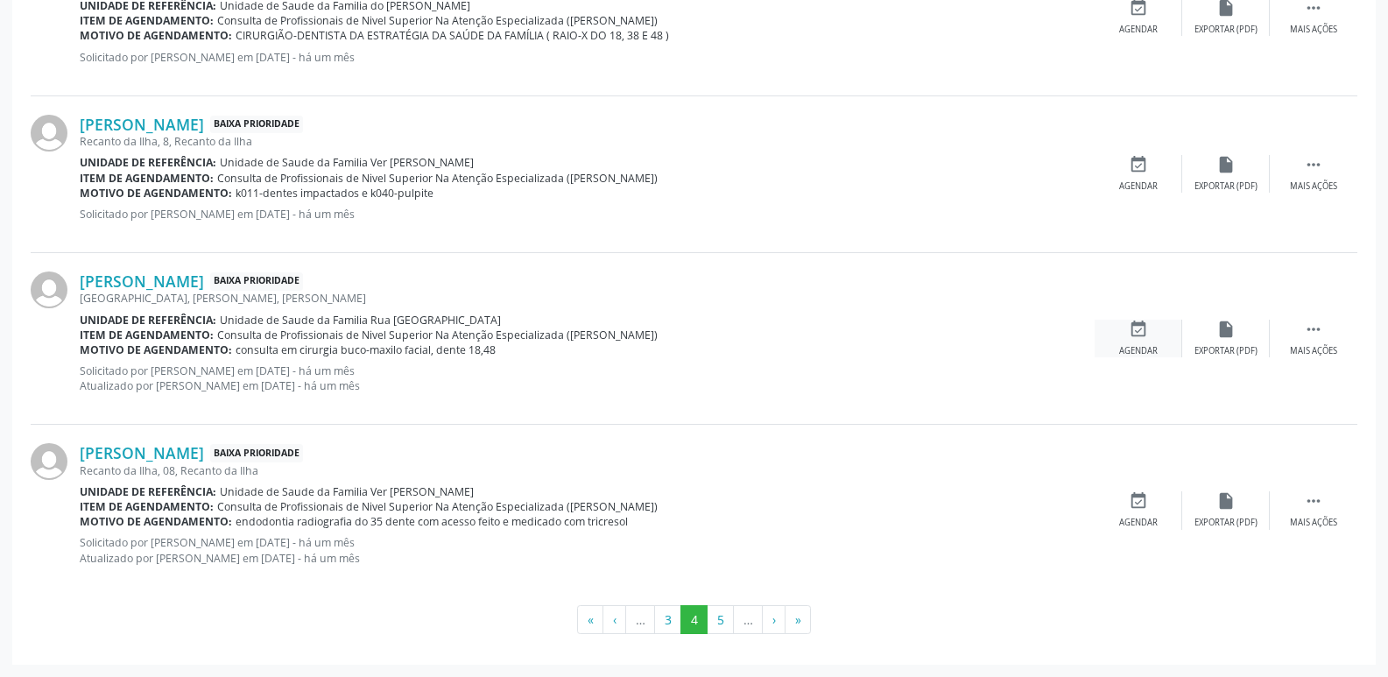
click at [1145, 347] on div "Agendar" at bounding box center [1138, 351] width 39 height 12
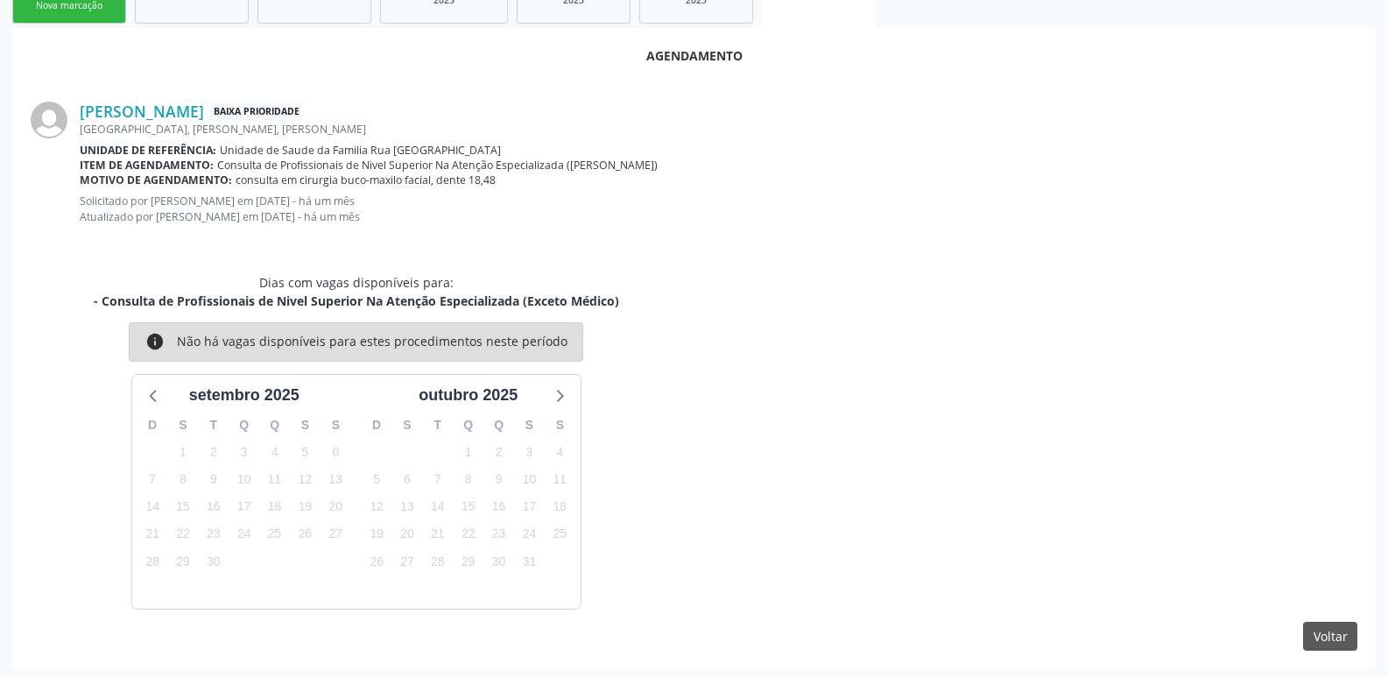
scroll to position [427, 0]
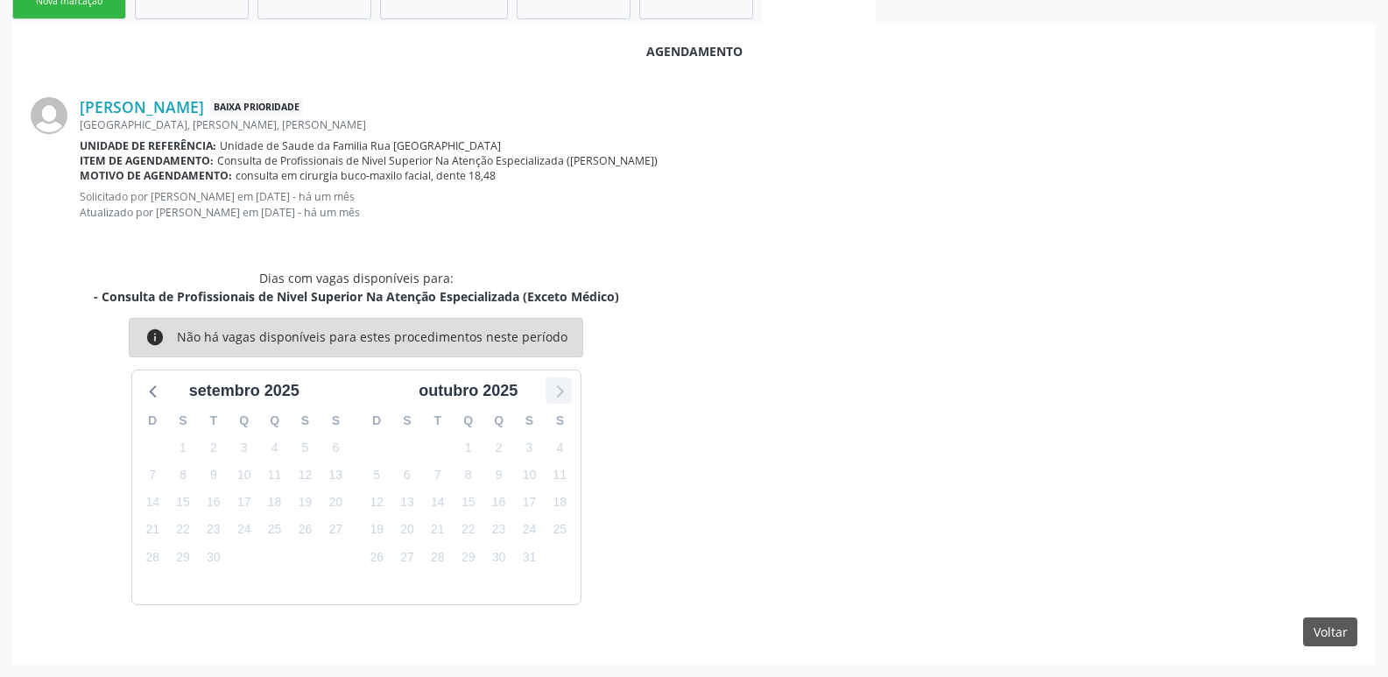
click at [559, 396] on icon at bounding box center [560, 391] width 7 height 12
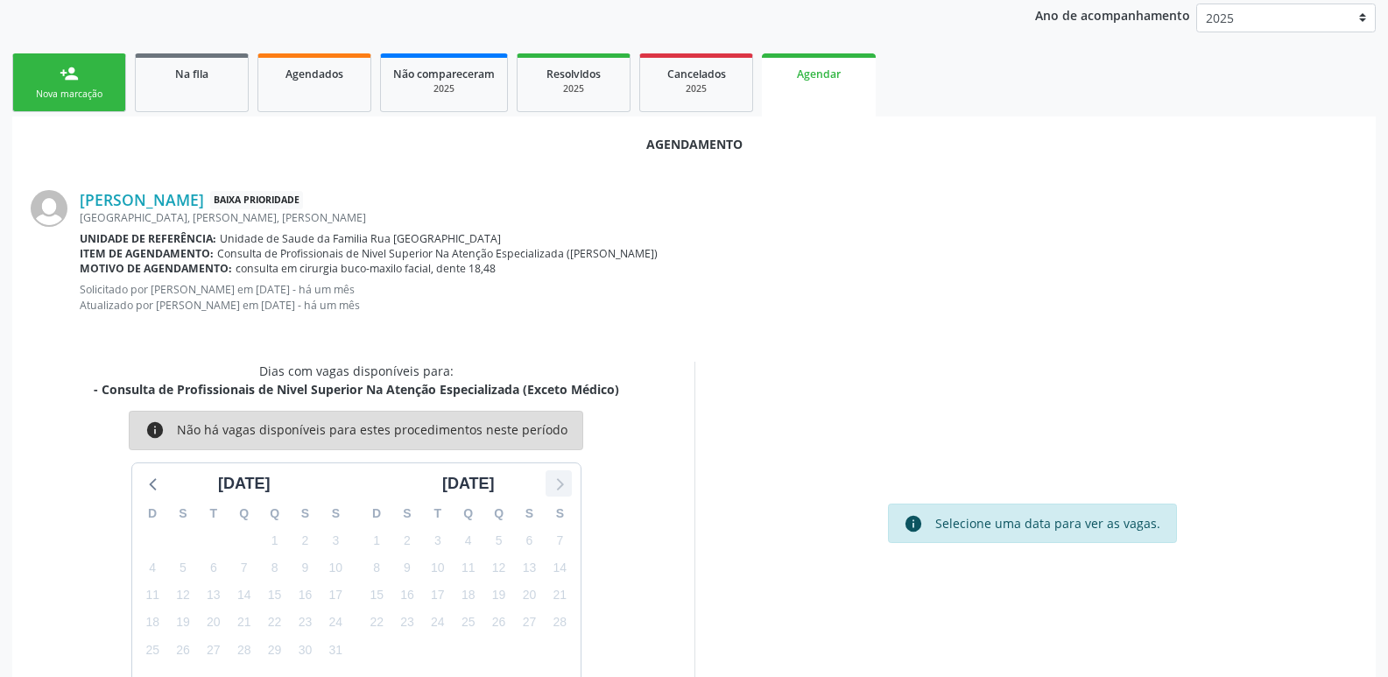
scroll to position [376, 0]
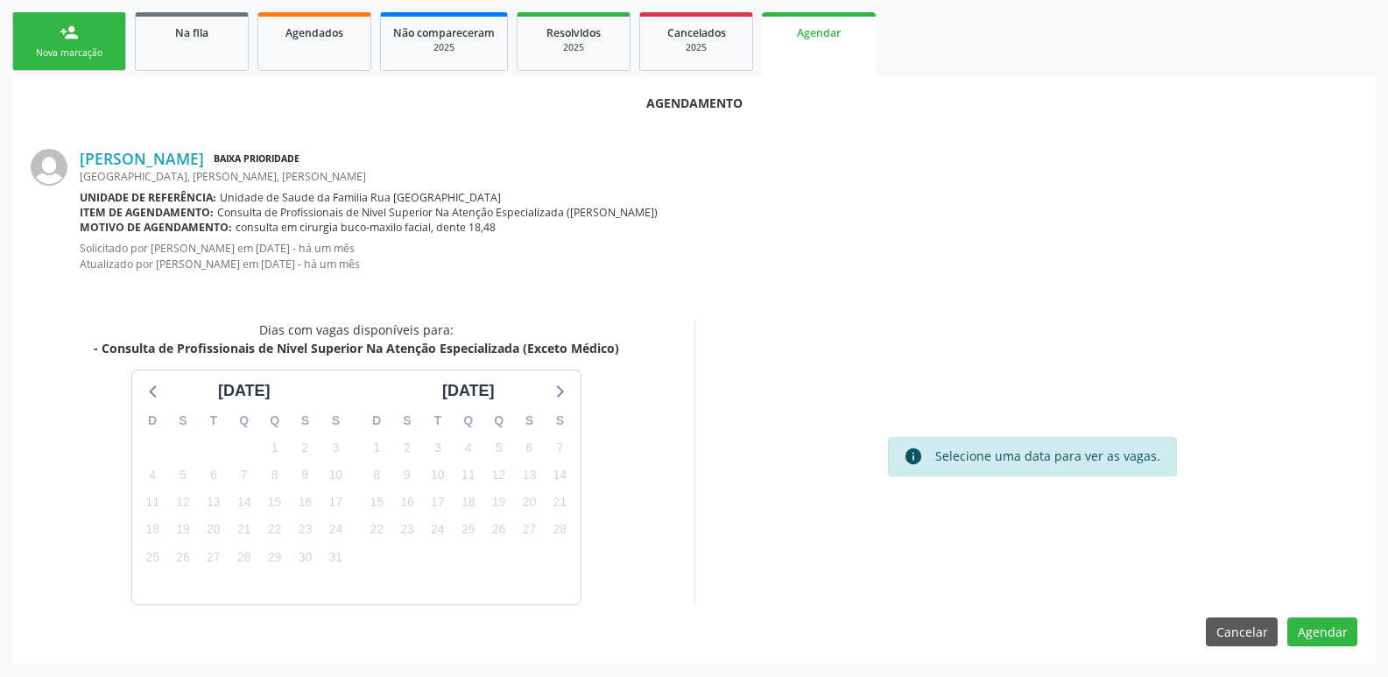
click at [265, 465] on div "8" at bounding box center [275, 474] width 25 height 27
click at [269, 466] on span "8" at bounding box center [275, 475] width 25 height 25
